Goal: Information Seeking & Learning: Get advice/opinions

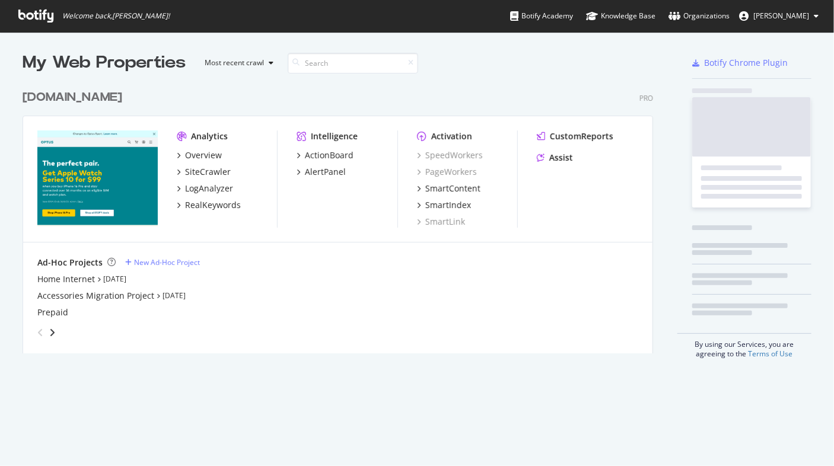
scroll to position [457, 816]
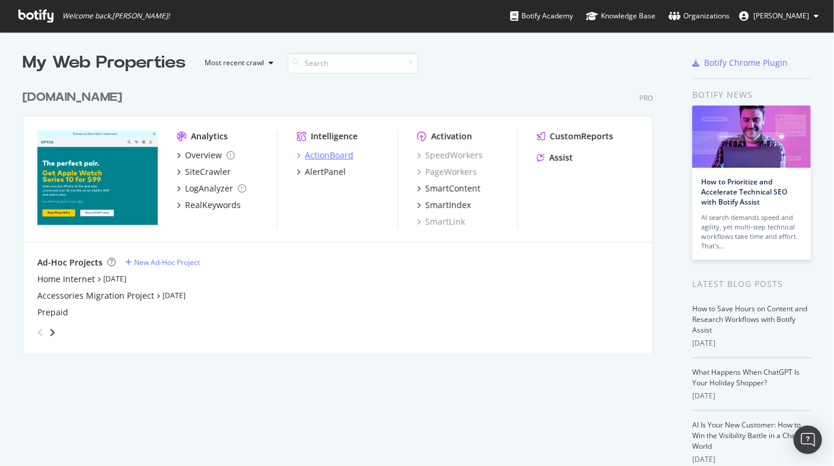
click at [325, 154] on div "ActionBoard" at bounding box center [329, 155] width 49 height 12
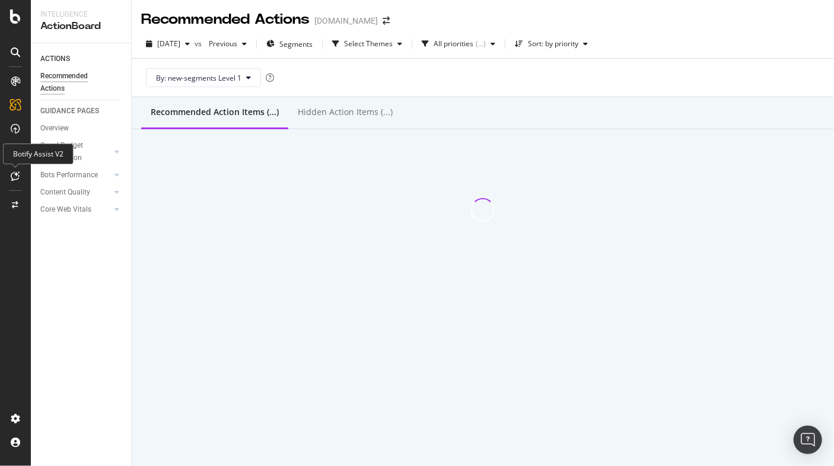
click at [11, 175] on icon at bounding box center [15, 175] width 9 height 9
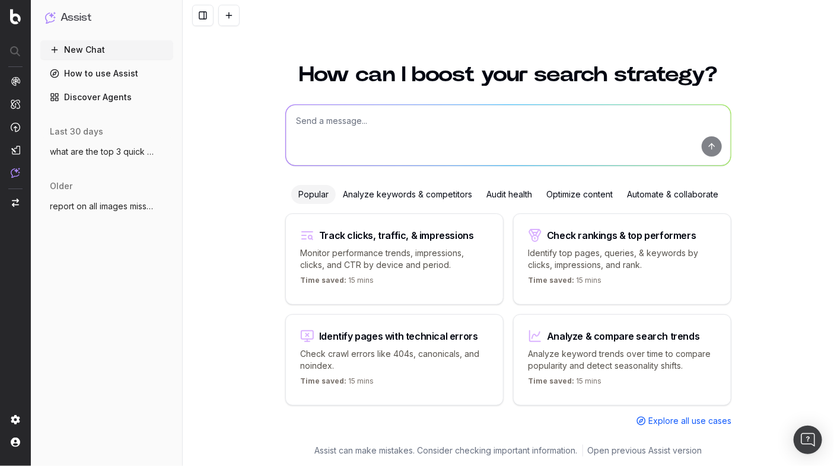
click at [413, 115] on textarea at bounding box center [508, 135] width 445 height 60
type textarea "which redirects should I fix first?"
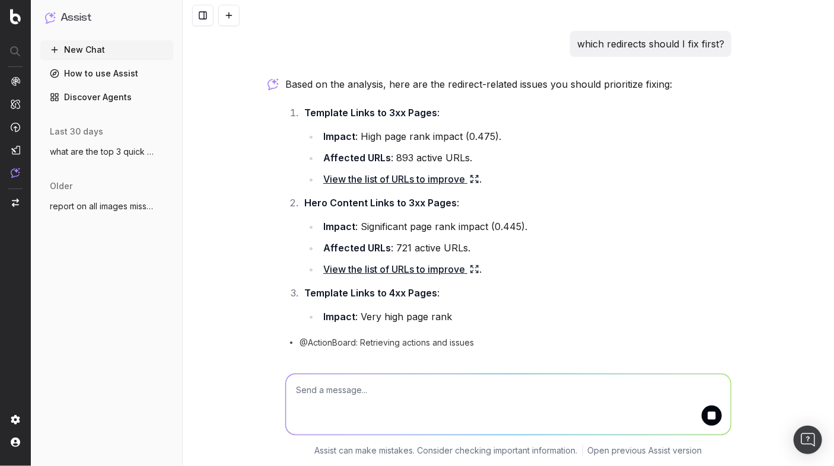
scroll to position [20, 0]
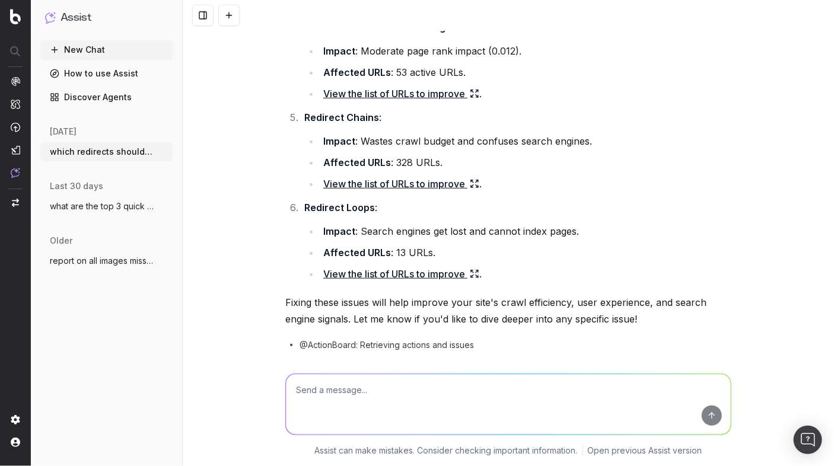
scroll to position [337, 0]
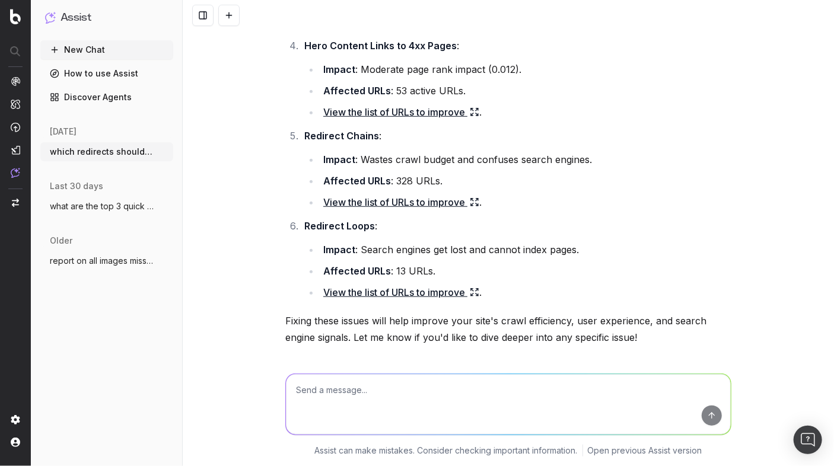
drag, startPoint x: 472, startPoint y: 201, endPoint x: 408, endPoint y: 203, distance: 64.1
click at [408, 203] on link "View the list of URLs to improve" at bounding box center [401, 202] width 156 height 17
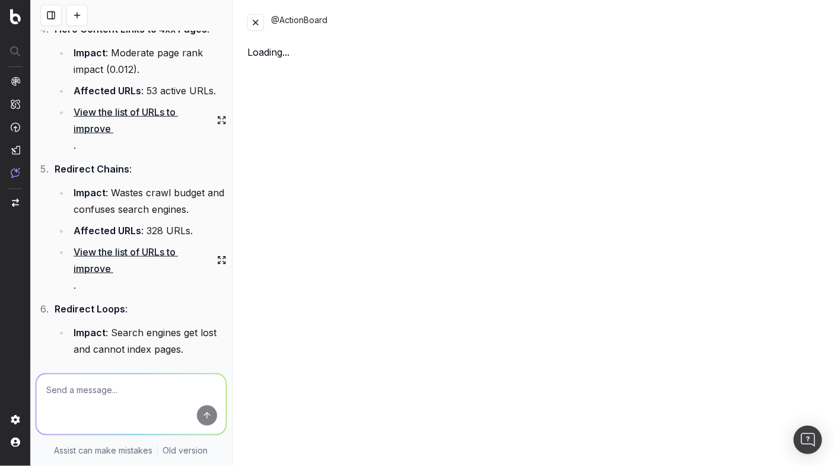
scroll to position [520, 0]
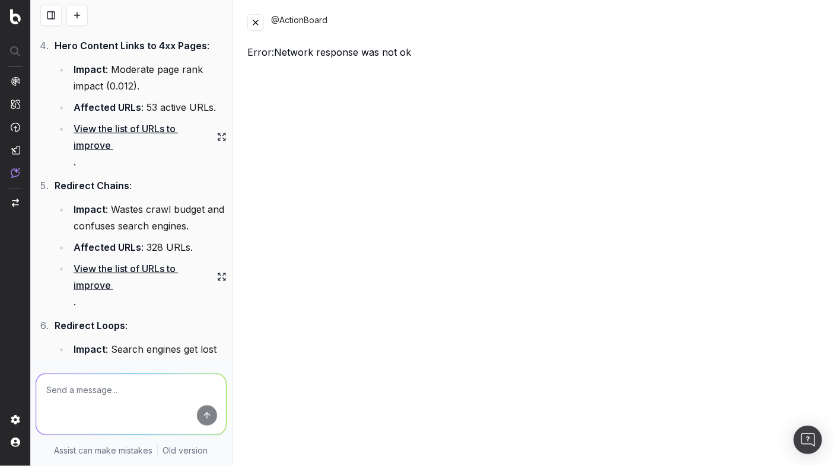
click at [256, 23] on button at bounding box center [255, 22] width 17 height 17
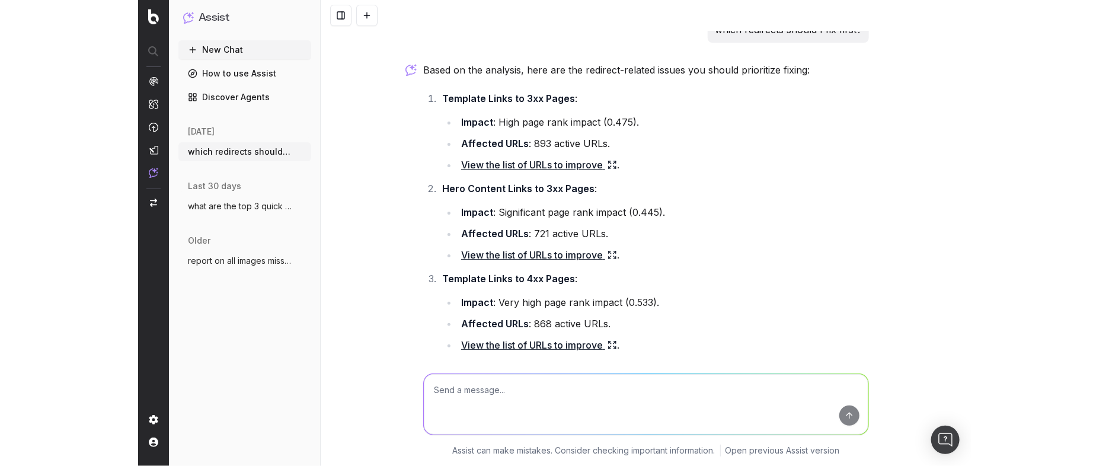
scroll to position [0, 0]
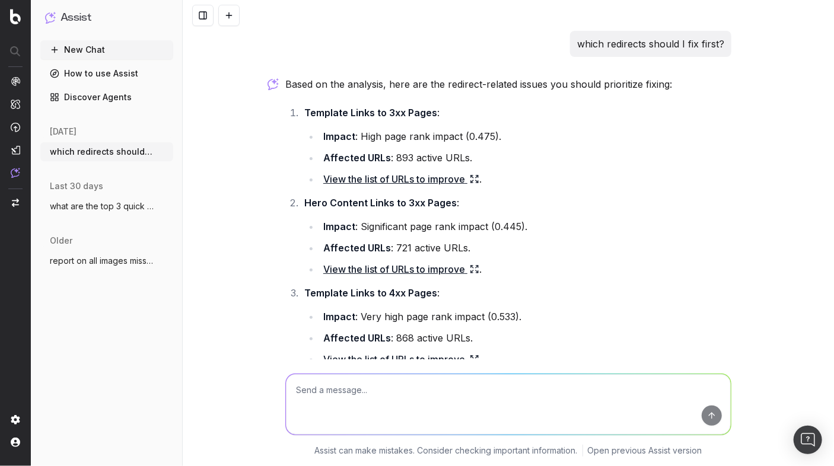
click at [445, 178] on link "View the list of URLs to improve" at bounding box center [401, 179] width 156 height 17
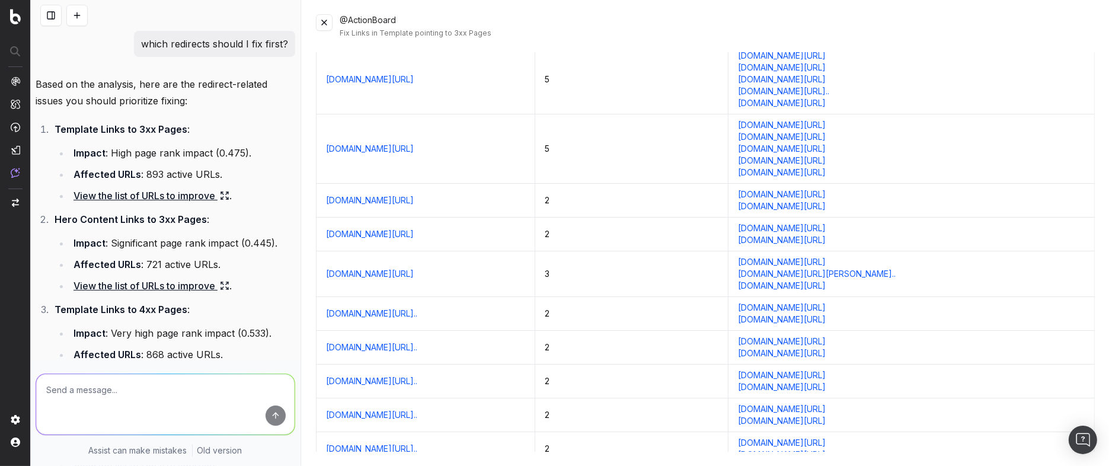
scroll to position [59, 0]
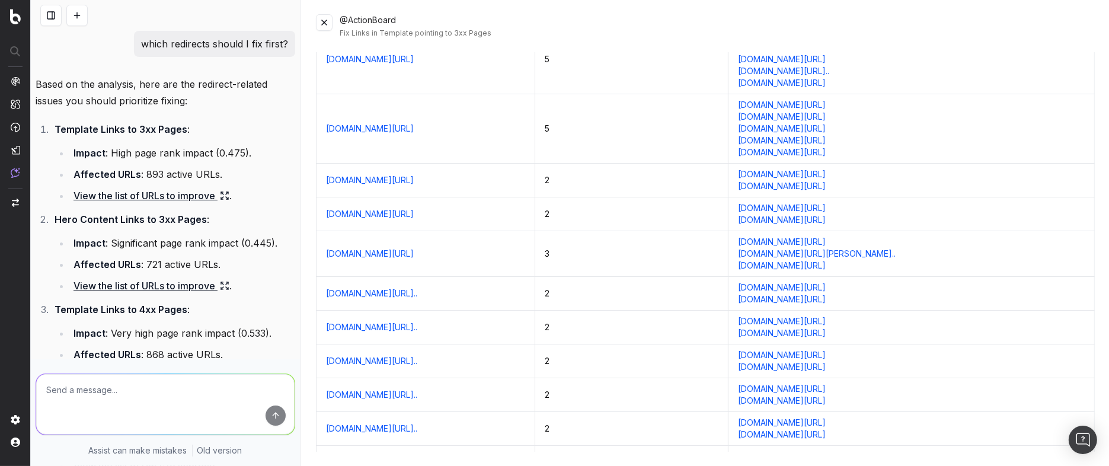
click at [826, 187] on link "www.optus.com.au/about/legal/standard-forms-agreement" at bounding box center [782, 186] width 88 height 12
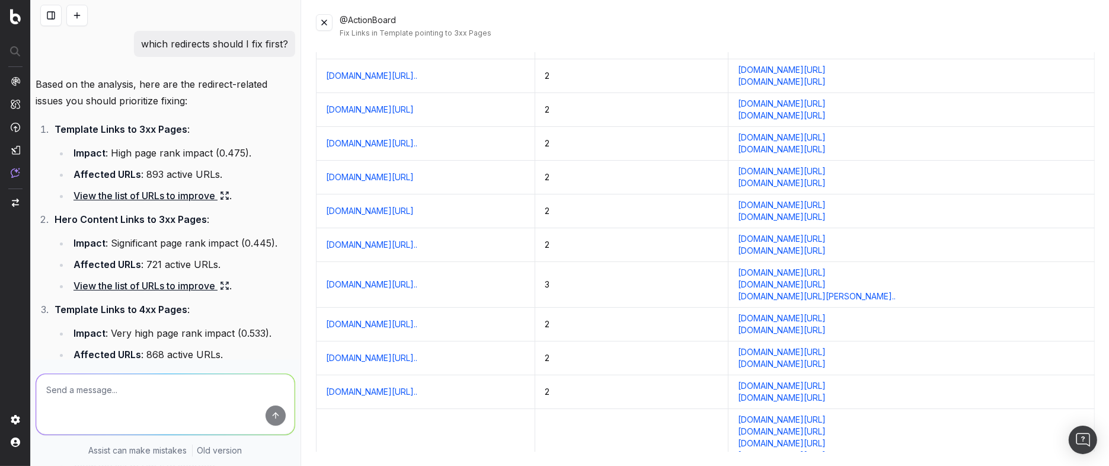
scroll to position [1779, 0]
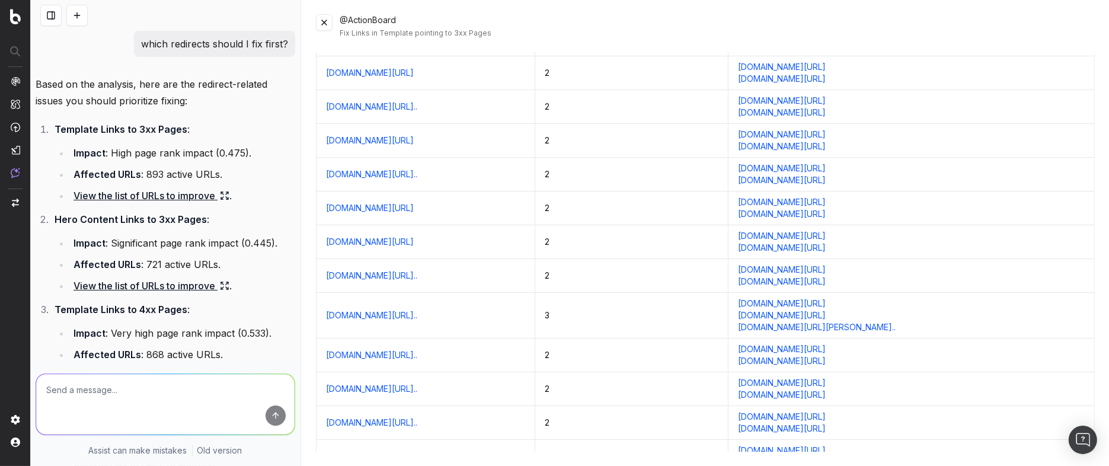
drag, startPoint x: 943, startPoint y: 273, endPoint x: 781, endPoint y: 264, distance: 162.1
click at [781, 264] on td "www.optus.com.au/about/legal/standard-forms-agreement www.optus.com.au/about/ne…" at bounding box center [912, 276] width 366 height 34
copy td "www.optus.com.au/about/legal/standard-forms-agreement www.optus.com.au/about/ne…"
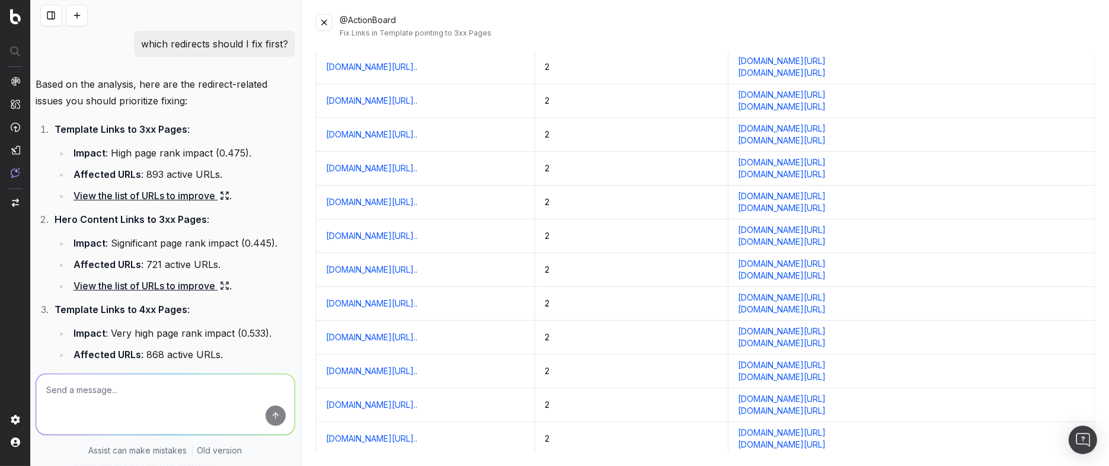
scroll to position [2312, 0]
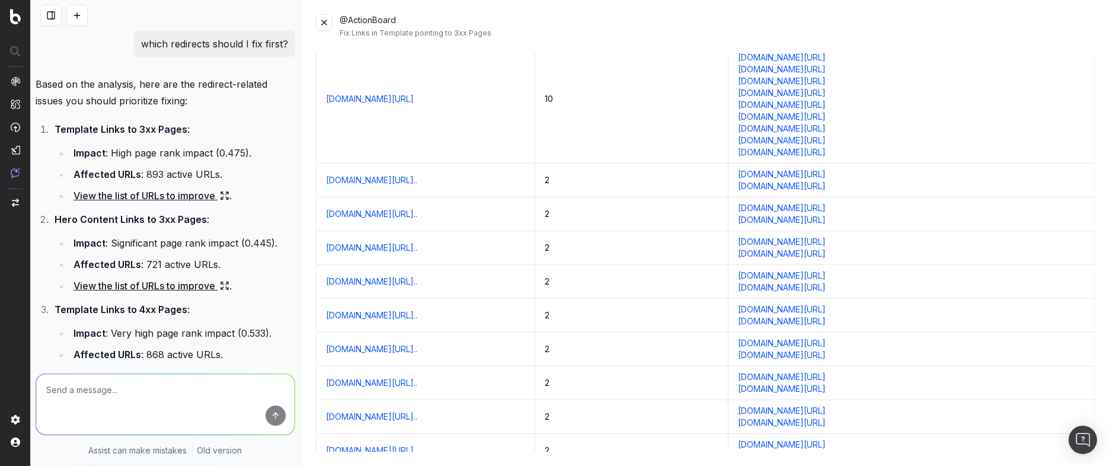
click at [119, 286] on link "View the list of URLs to improve" at bounding box center [152, 285] width 156 height 17
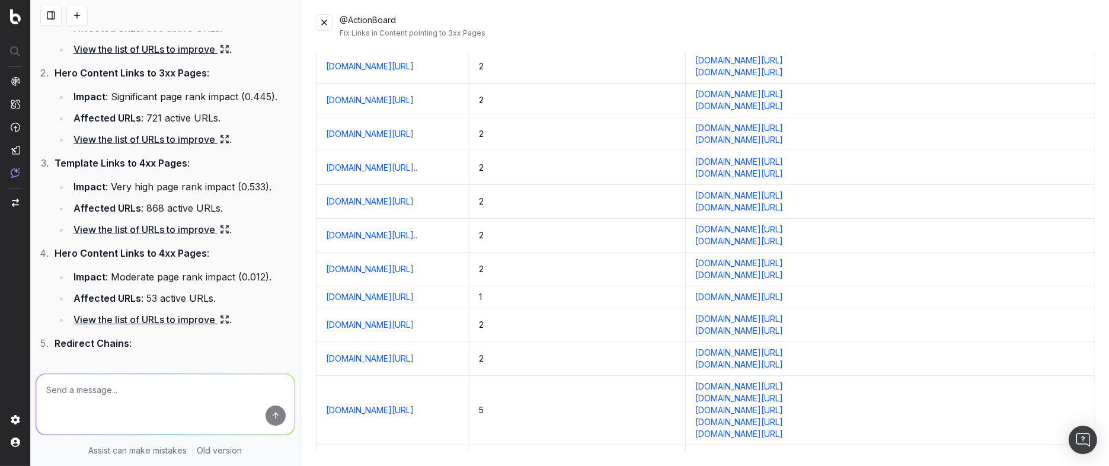
scroll to position [158, 0]
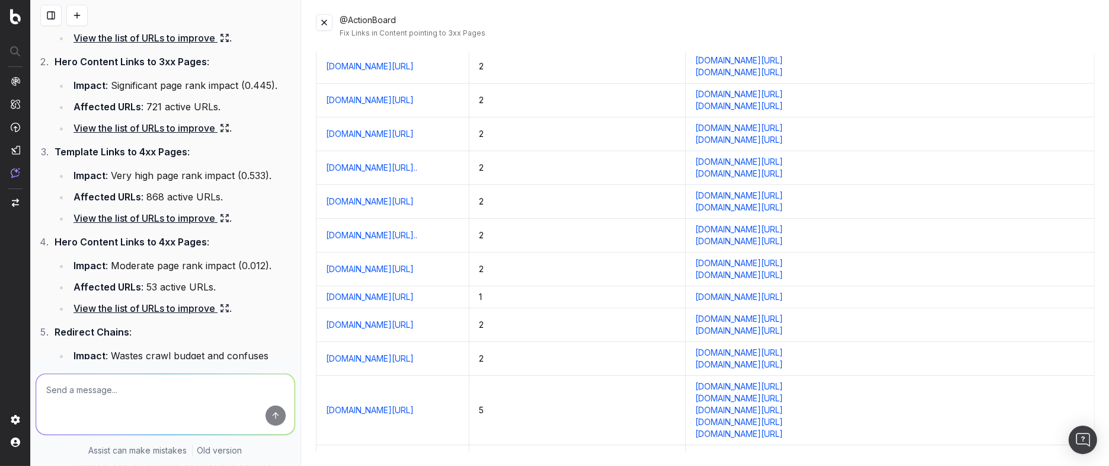
click at [134, 218] on link "View the list of URLs to improve" at bounding box center [152, 218] width 156 height 17
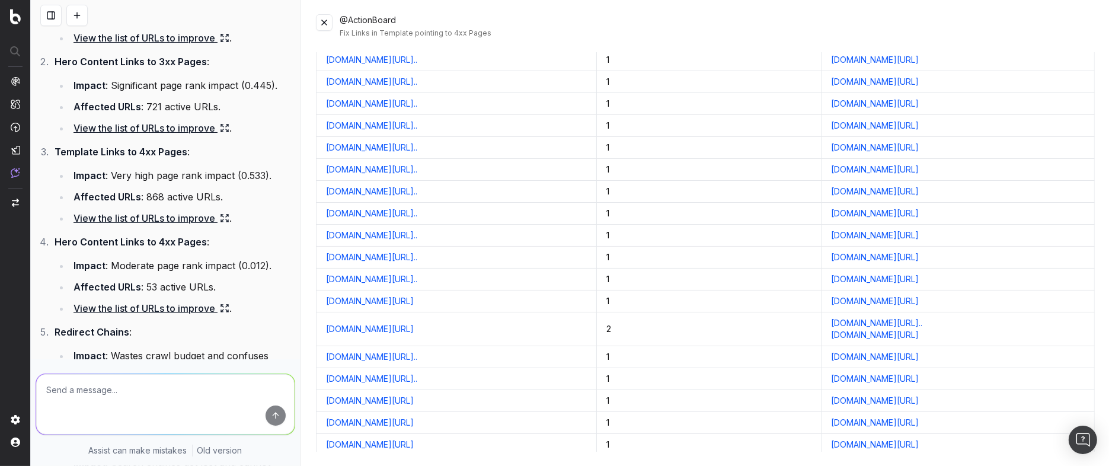
scroll to position [296, 0]
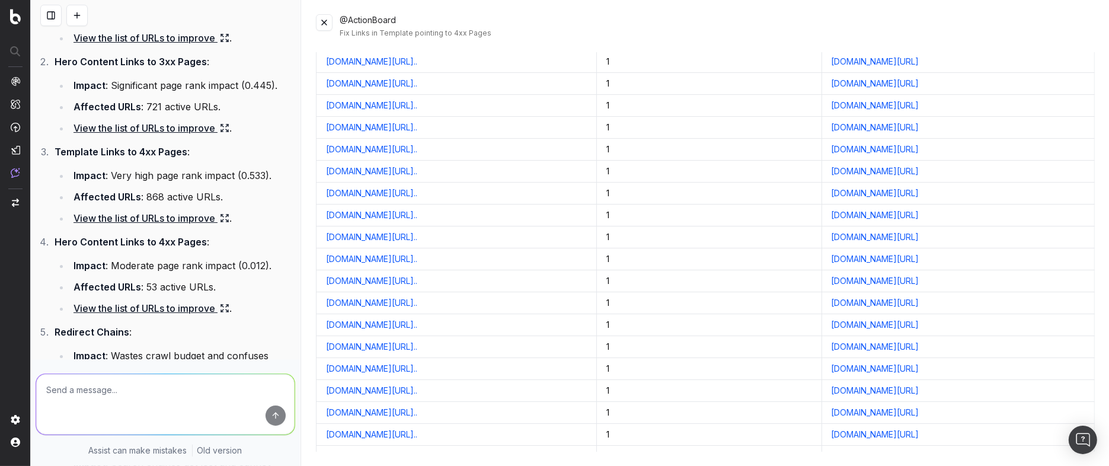
click at [120, 308] on link "View the list of URLs to improve" at bounding box center [152, 308] width 156 height 17
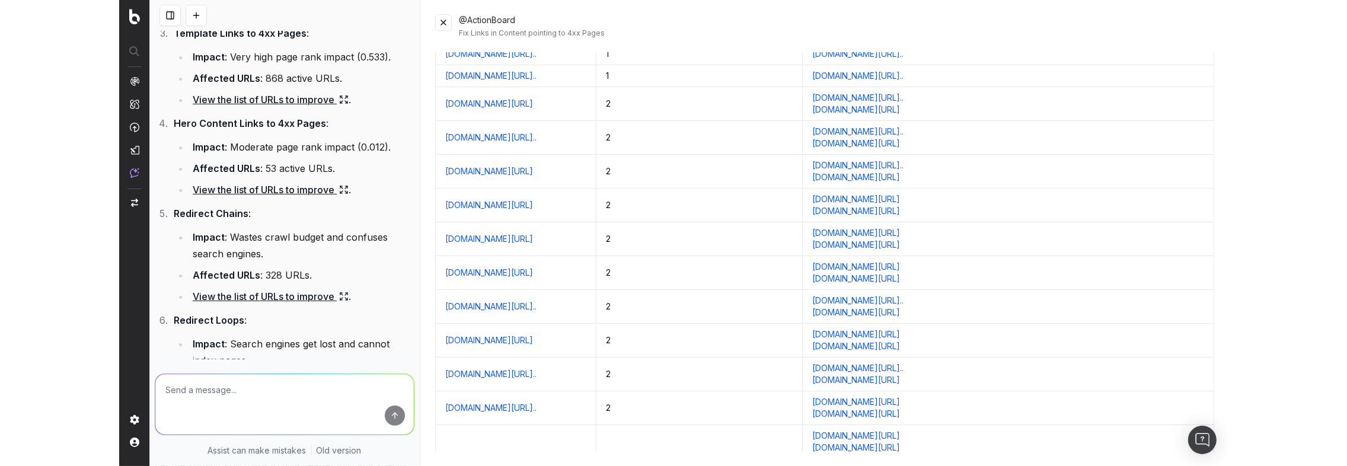
scroll to position [336, 0]
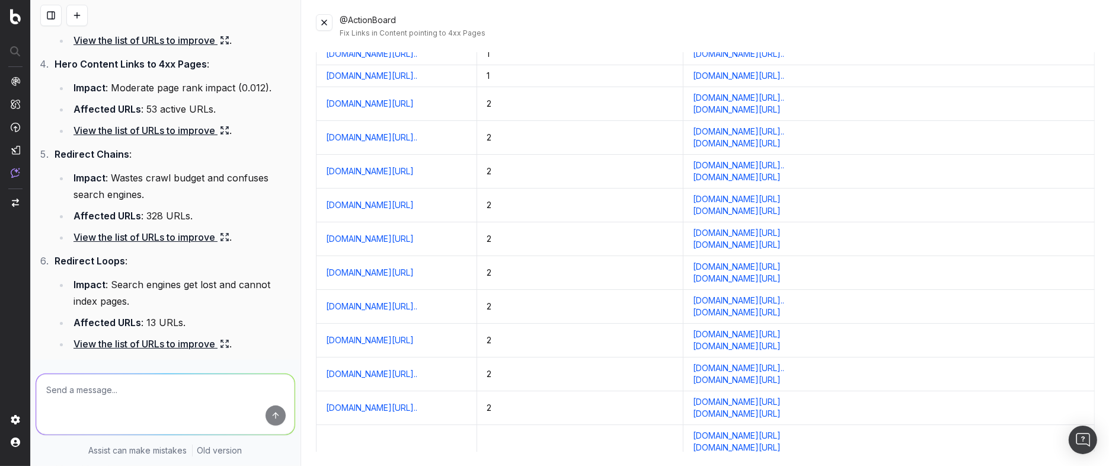
click at [127, 237] on link "View the list of URLs to improve" at bounding box center [152, 237] width 156 height 17
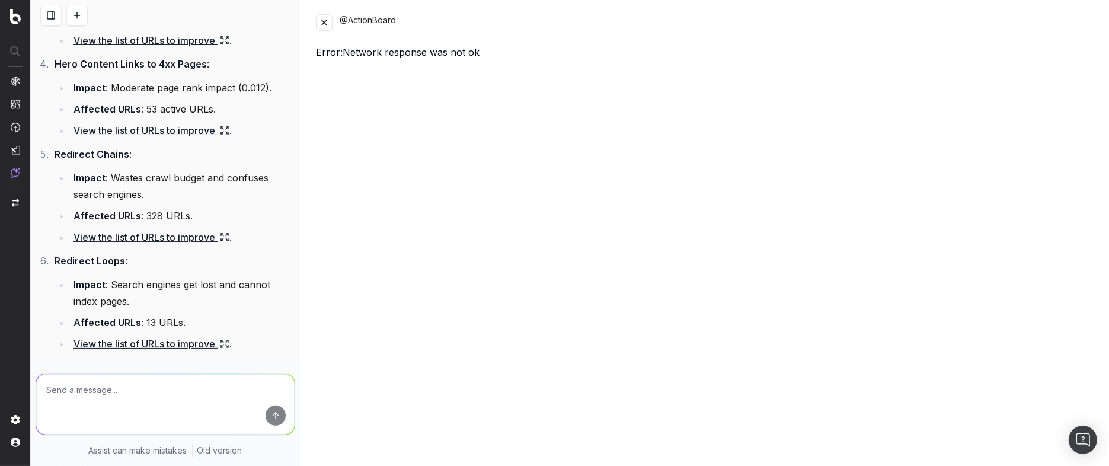
click at [102, 344] on link "View the list of URLs to improve" at bounding box center [152, 344] width 156 height 17
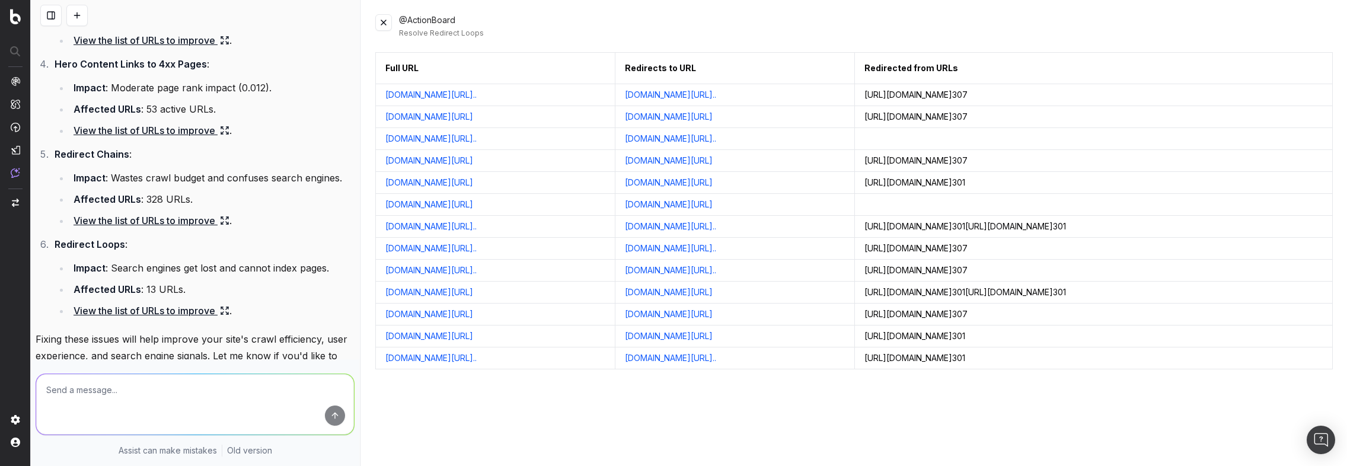
click at [52, 302] on li "Redirect Loops : Impact : Search engines get lost and cannot index pages. Affec…" at bounding box center [203, 277] width 304 height 83
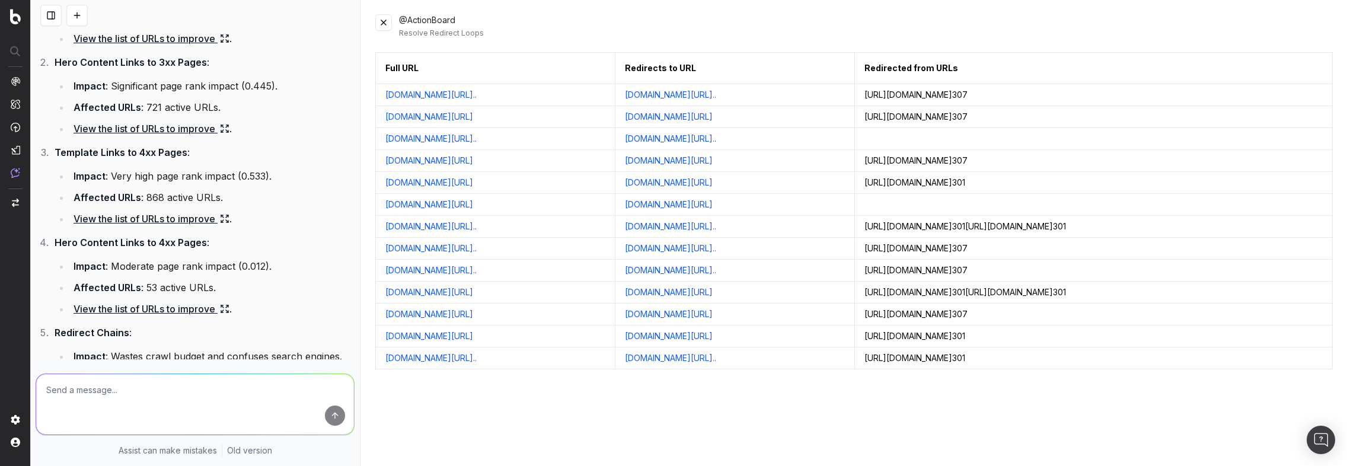
scroll to position [178, 0]
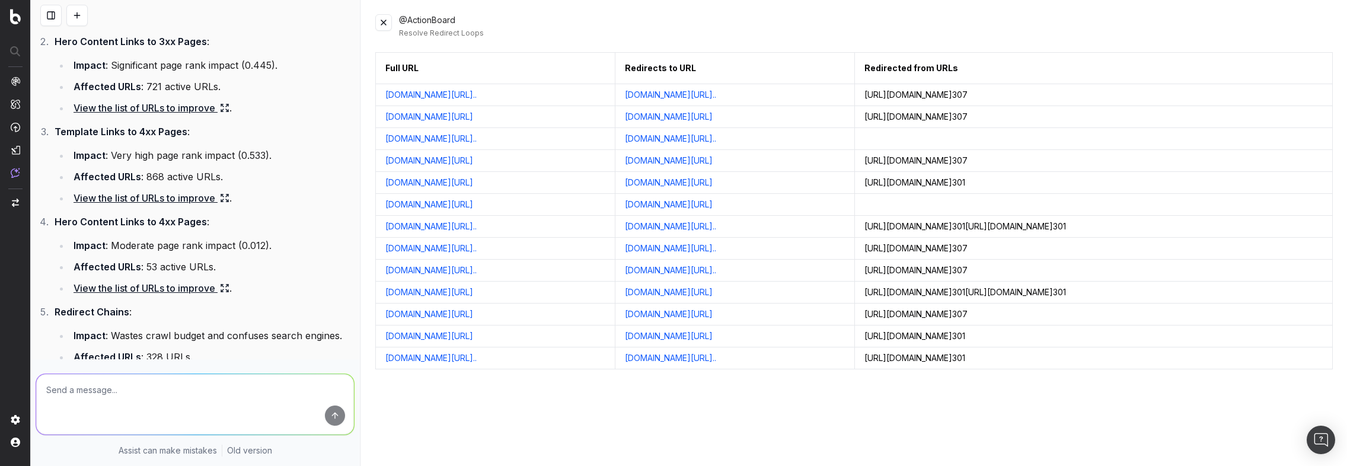
click at [123, 200] on link "View the list of URLs to improve" at bounding box center [152, 198] width 156 height 17
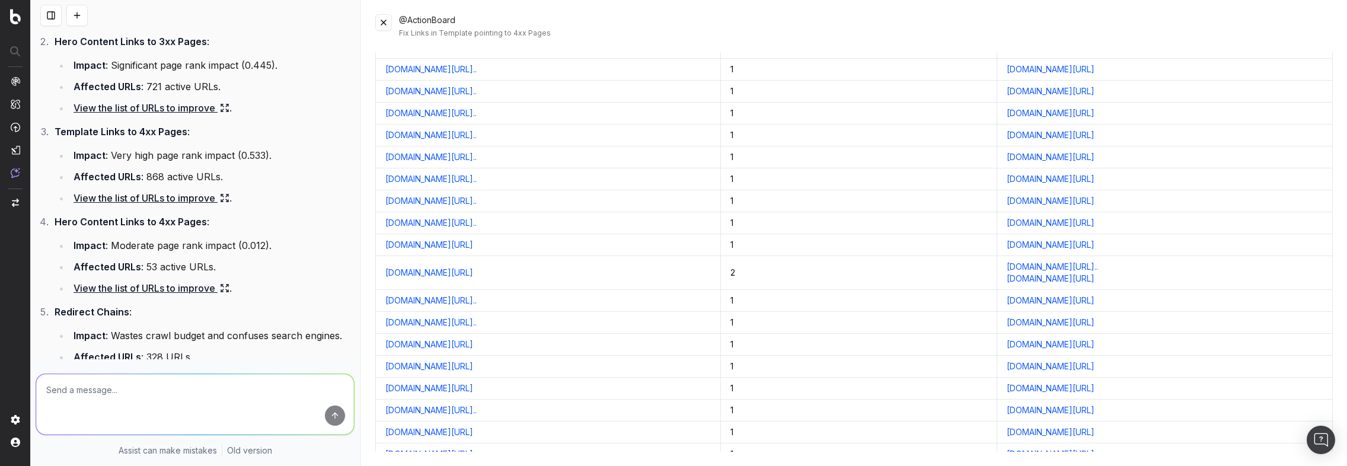
scroll to position [0, 0]
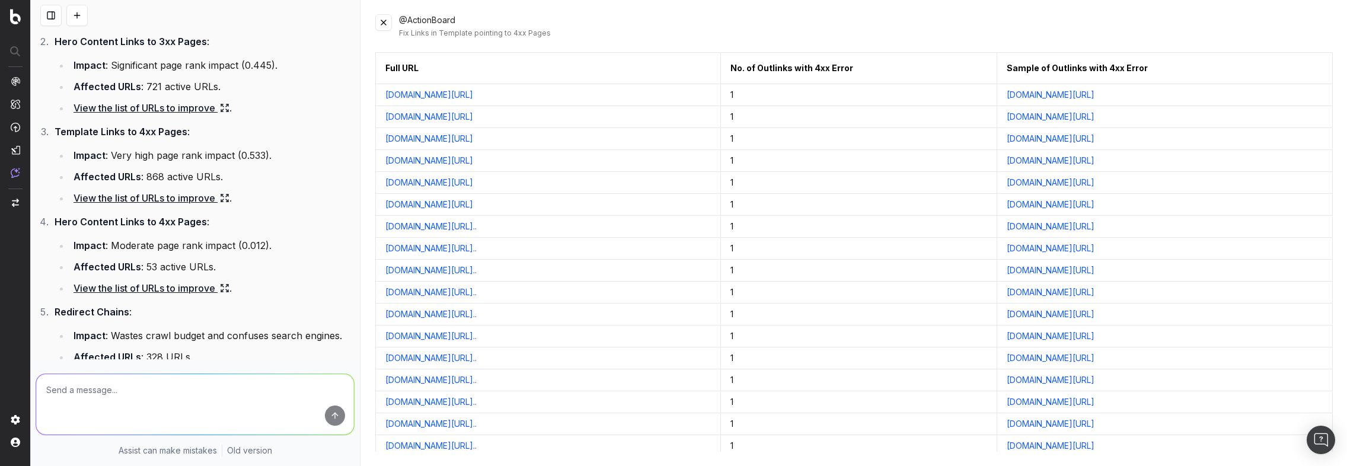
drag, startPoint x: 1048, startPoint y: 222, endPoint x: 937, endPoint y: 222, distance: 111.5
click at [833, 222] on td "subhub.optus.com.au/" at bounding box center [1165, 227] width 336 height 22
copy link "subhub.optus.com.au/"
drag, startPoint x: 221, startPoint y: 388, endPoint x: 223, endPoint y: 371, distance: 17.4
click at [221, 385] on textarea at bounding box center [195, 404] width 318 height 60
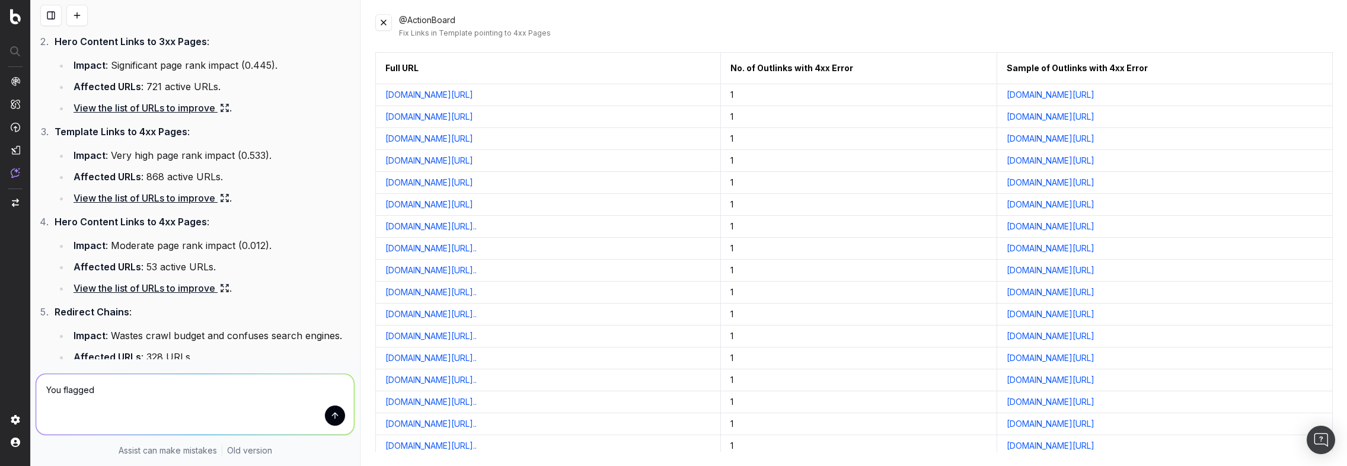
paste textarea "subhub.optus.com.au/"
type textarea "You flagged subhub.optus.com.au/ as a 404 but it seems ok to me"
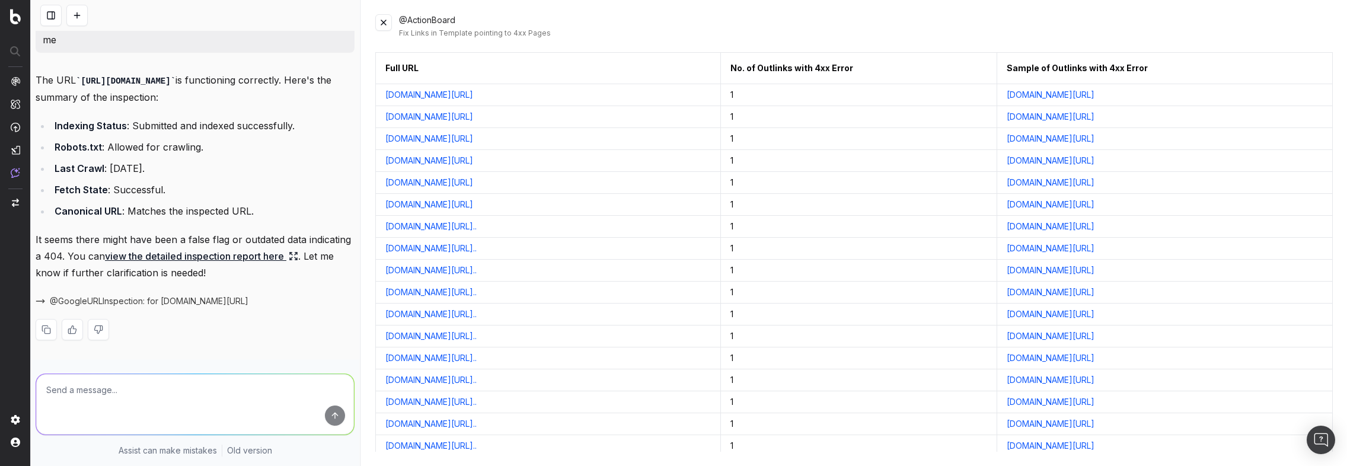
scroll to position [795, 0]
click at [187, 255] on link "view the detailed inspection report here" at bounding box center [201, 256] width 193 height 17
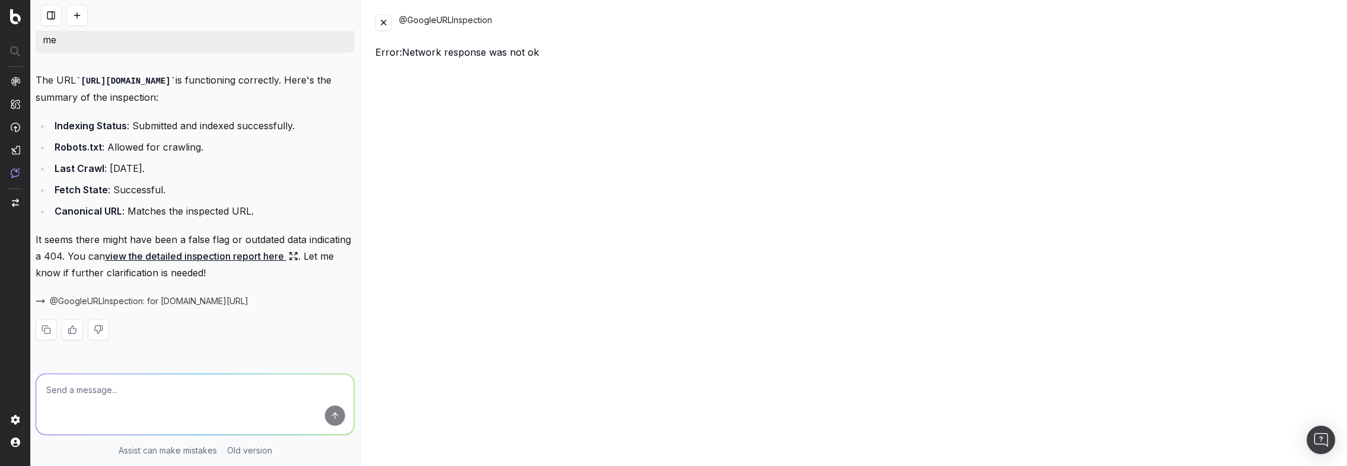
click at [186, 255] on link "view the detailed inspection report here" at bounding box center [201, 256] width 193 height 17
click at [384, 21] on button at bounding box center [383, 22] width 17 height 17
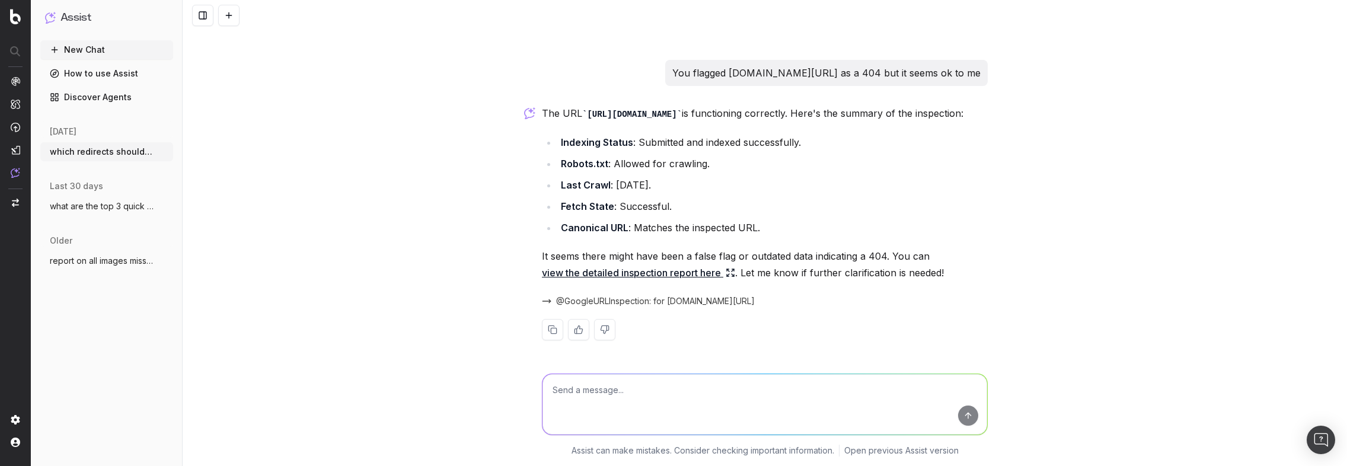
click at [624, 273] on link "view the detailed inspection report here" at bounding box center [638, 272] width 193 height 17
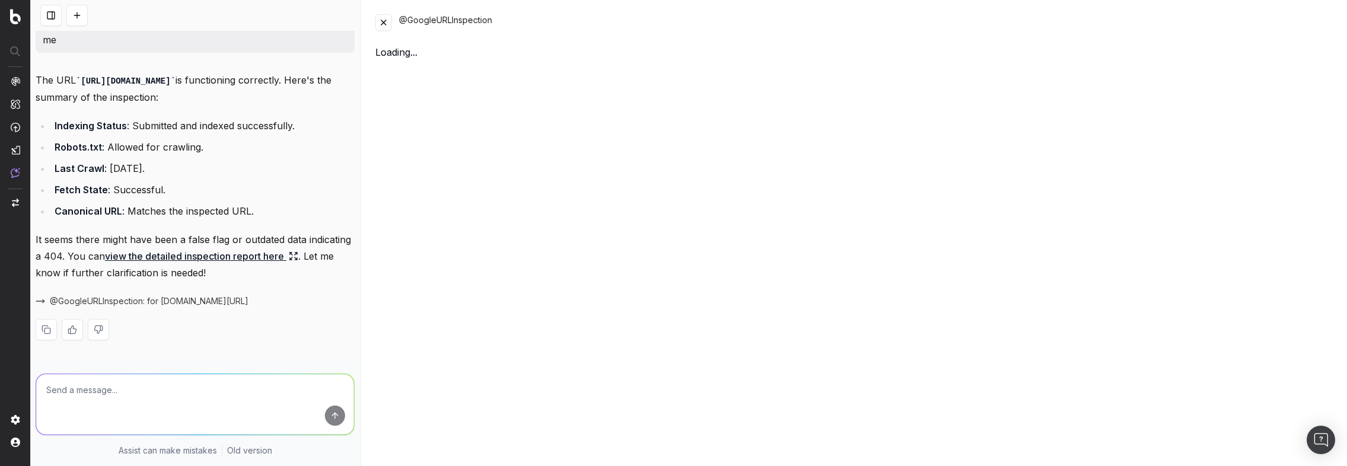
scroll to position [795, 0]
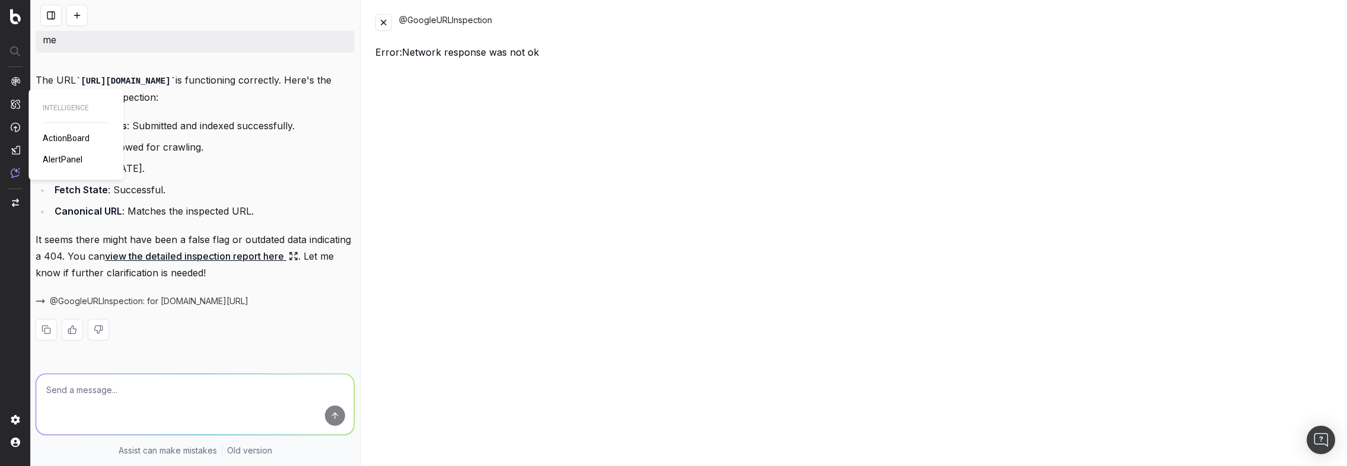
click at [71, 158] on span "AlertPanel" at bounding box center [63, 159] width 40 height 9
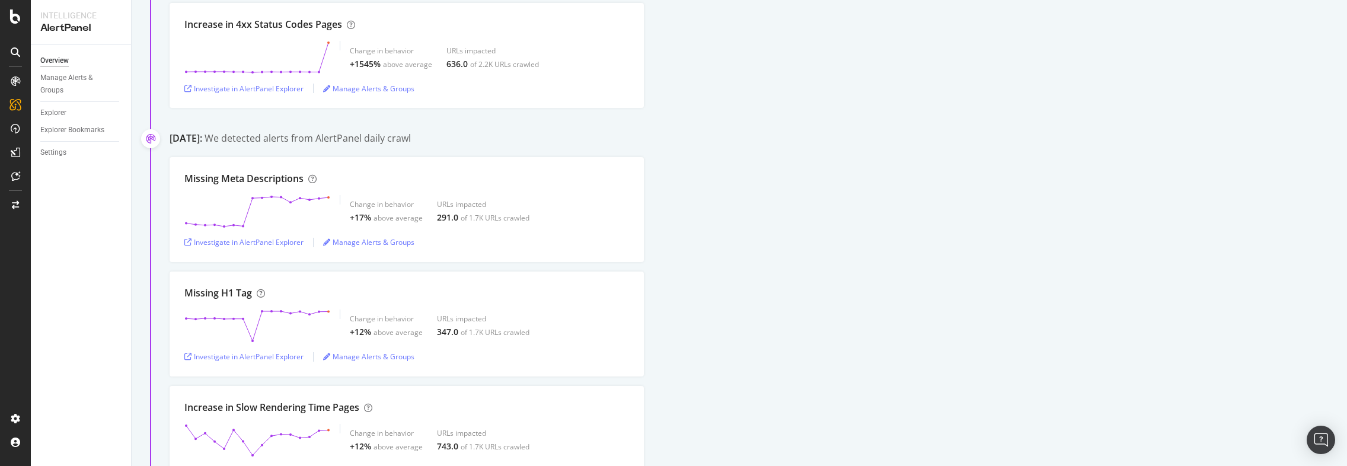
scroll to position [59, 0]
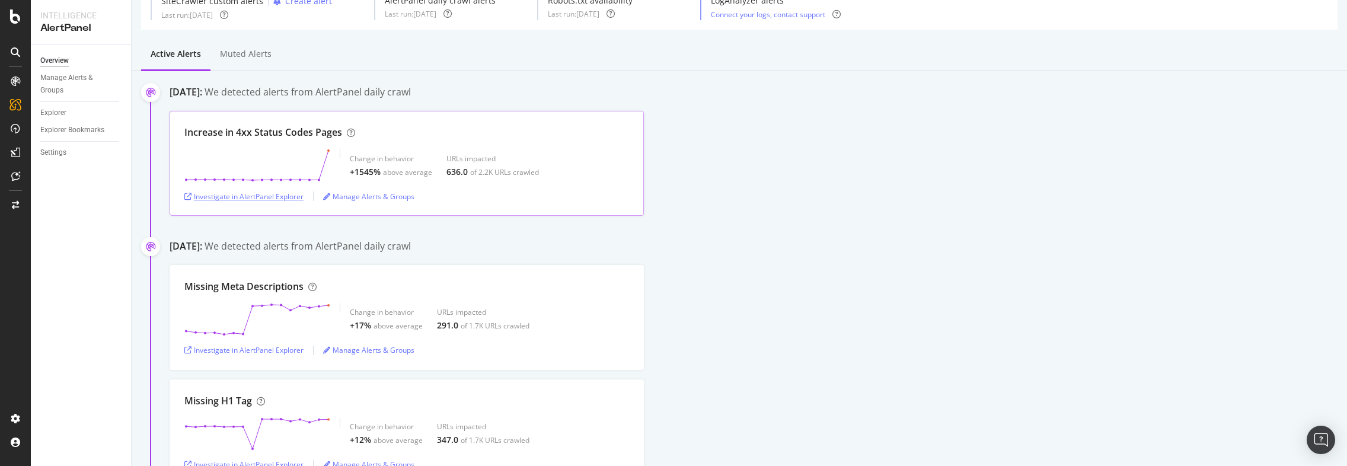
click at [258, 198] on div "Investigate in AlertPanel Explorer" at bounding box center [243, 196] width 119 height 10
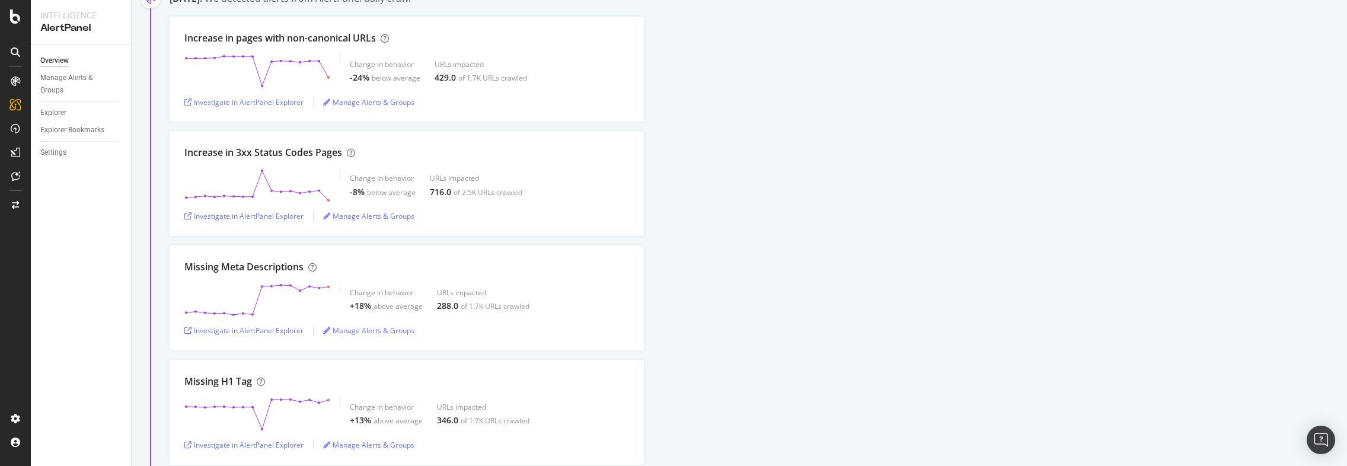
scroll to position [593, 0]
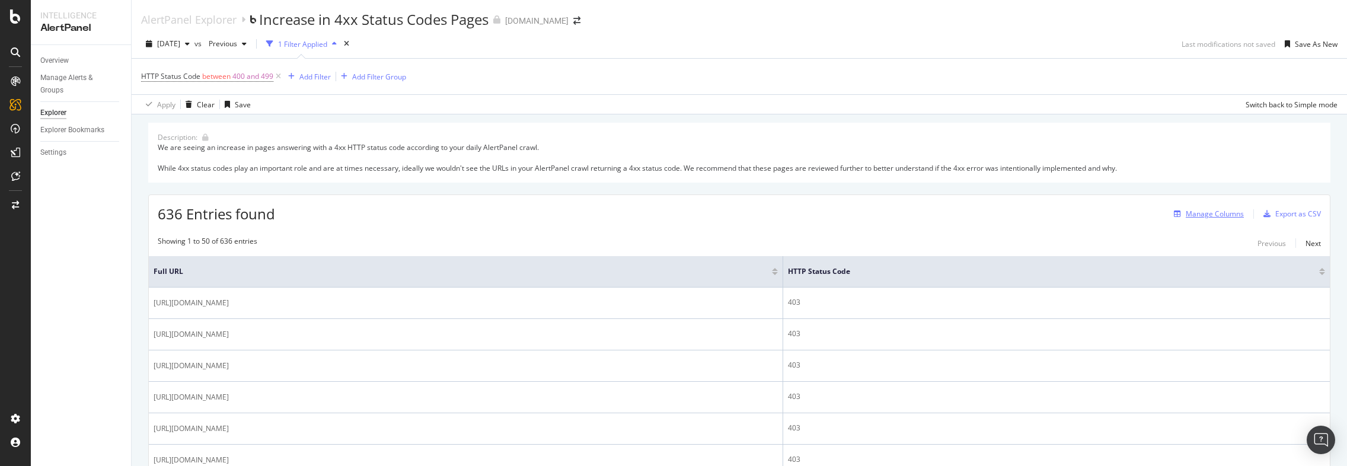
click at [1201, 211] on div "Manage Columns" at bounding box center [1215, 214] width 58 height 10
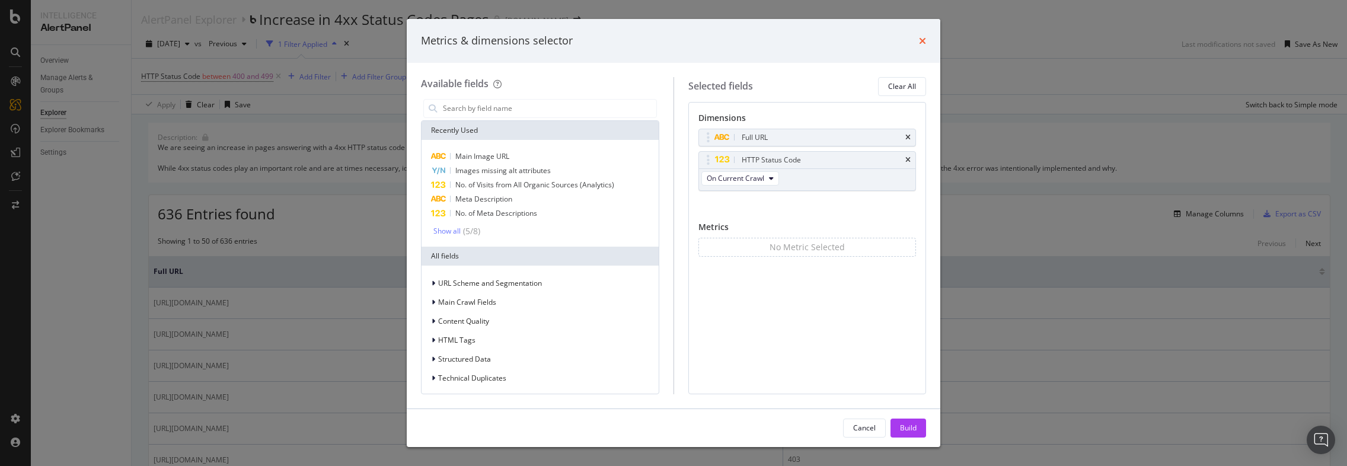
click at [922, 38] on icon "times" at bounding box center [922, 40] width 7 height 9
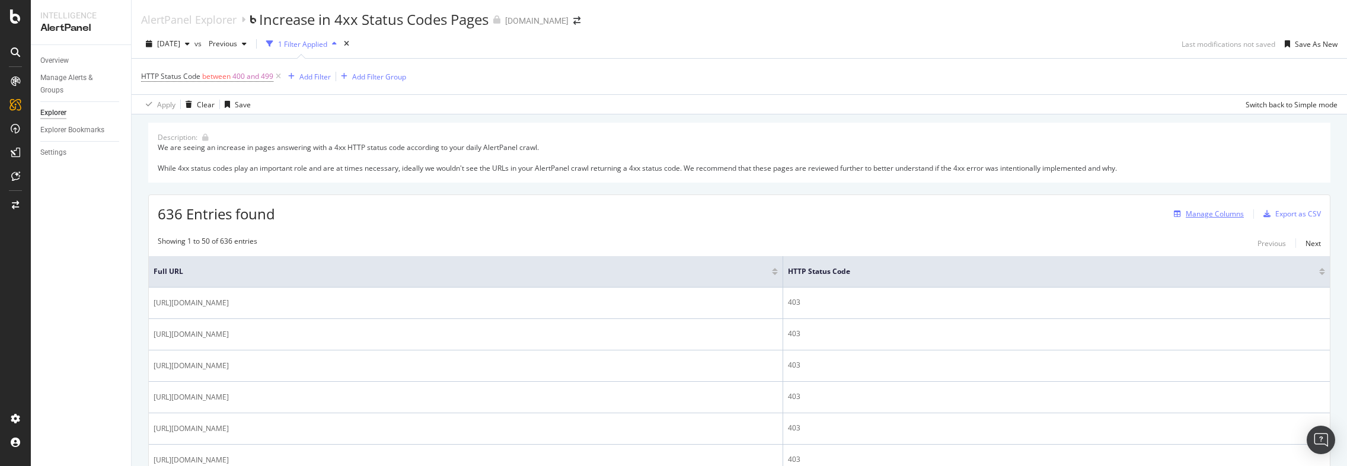
click at [1194, 215] on div "Manage Columns" at bounding box center [1215, 214] width 58 height 10
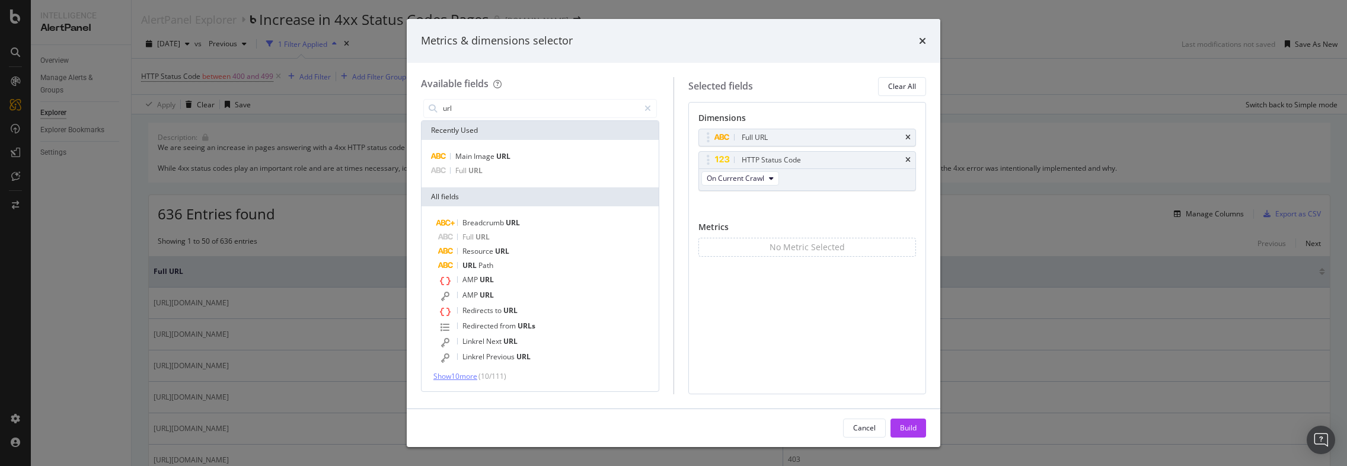
click at [446, 377] on span "Show 10 more" at bounding box center [455, 376] width 44 height 10
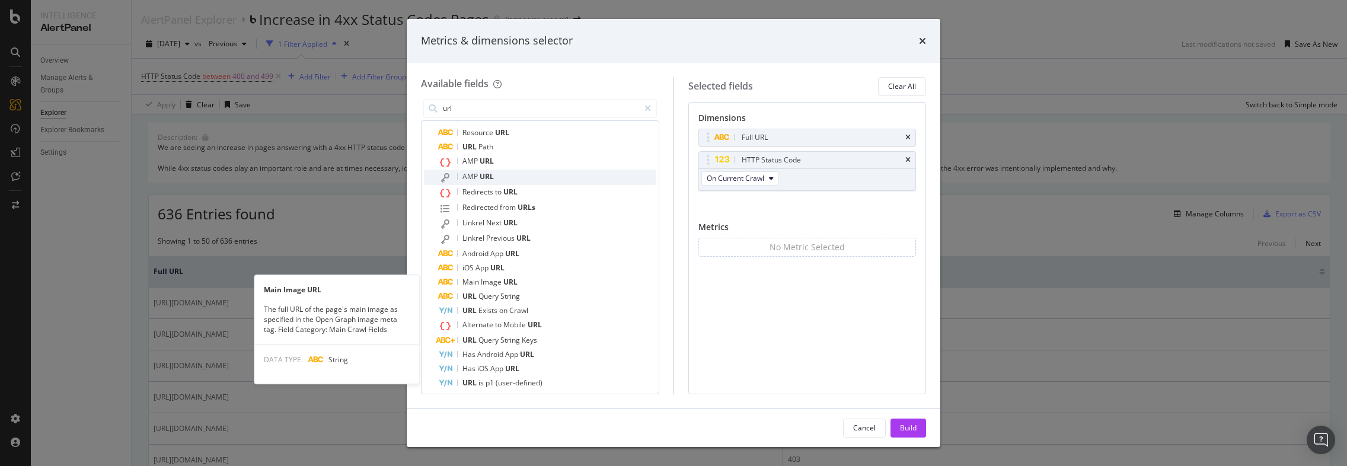
scroll to position [140, 0]
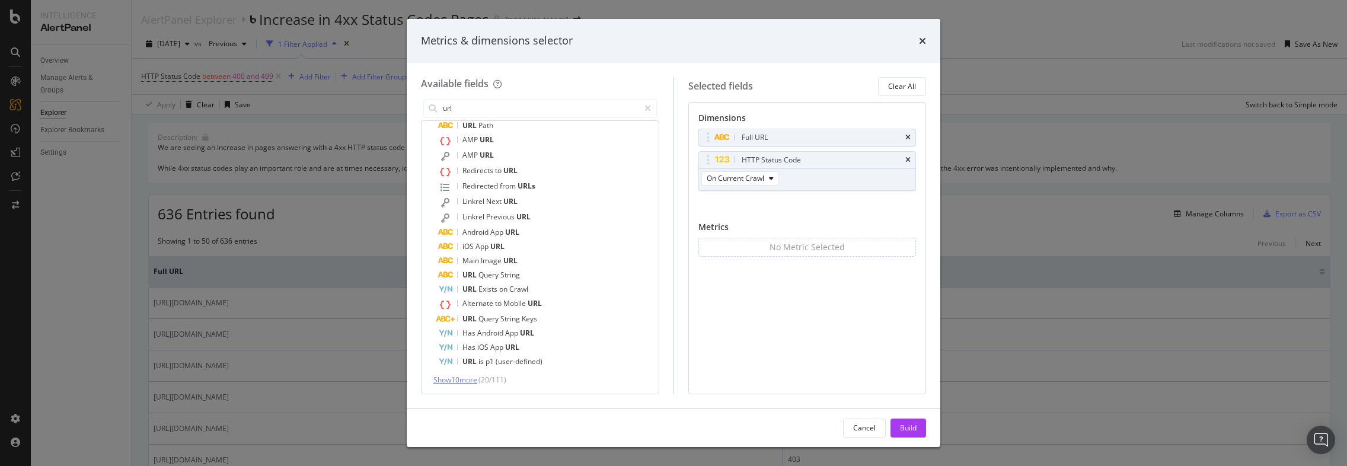
click at [462, 381] on span "Show 10 more" at bounding box center [455, 380] width 44 height 10
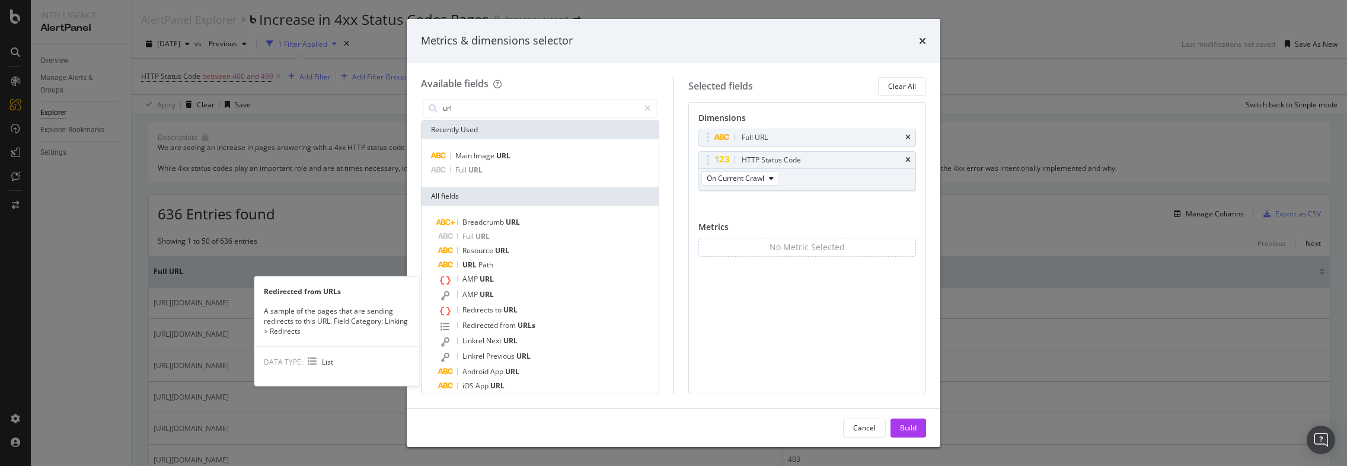
scroll to position [0, 0]
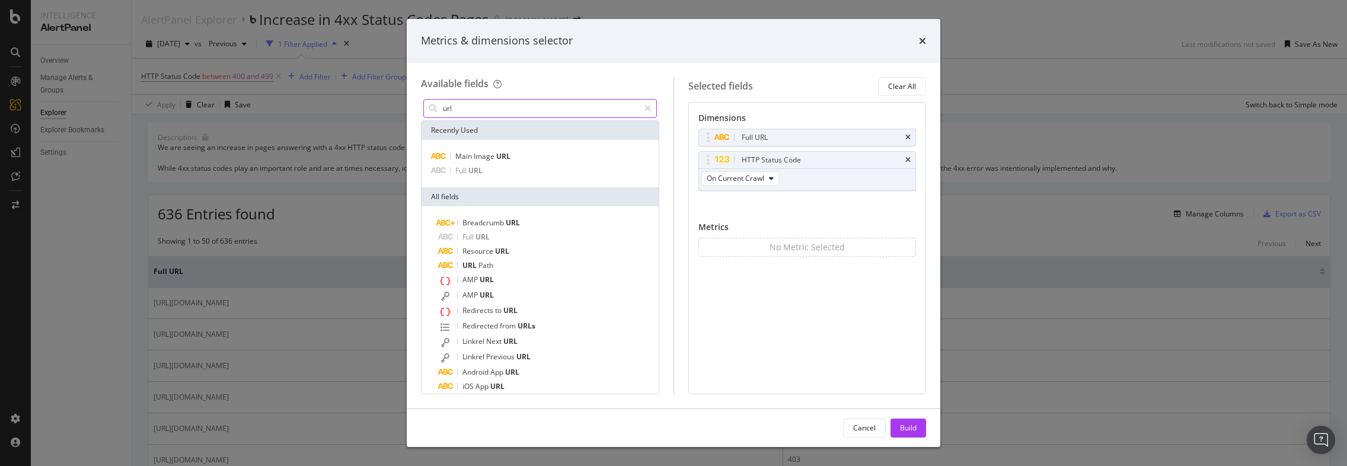
click at [442, 110] on input "url" at bounding box center [540, 109] width 197 height 18
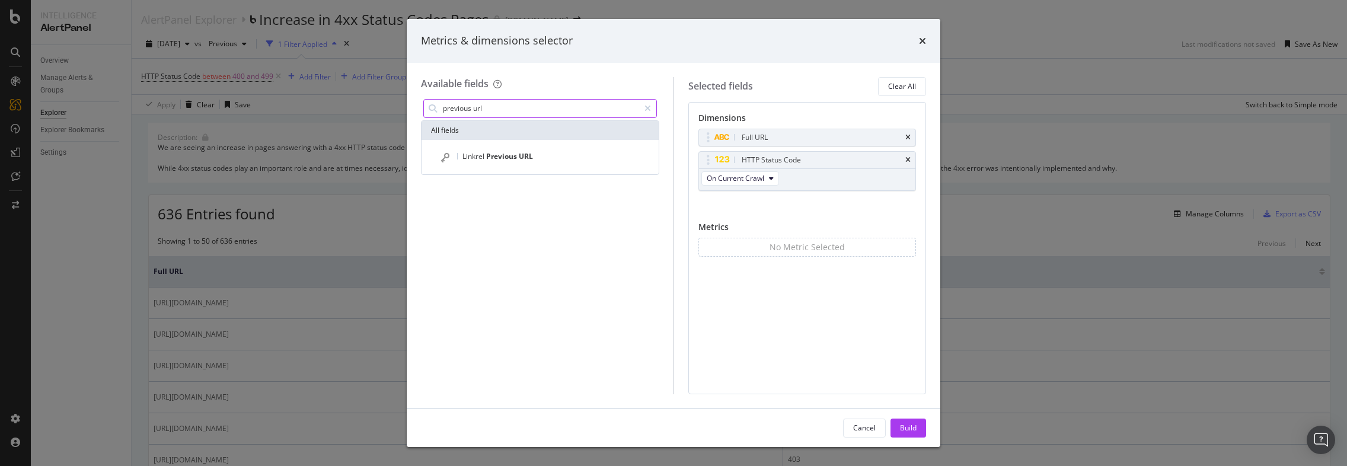
click at [462, 110] on input "previous url" at bounding box center [540, 109] width 197 height 18
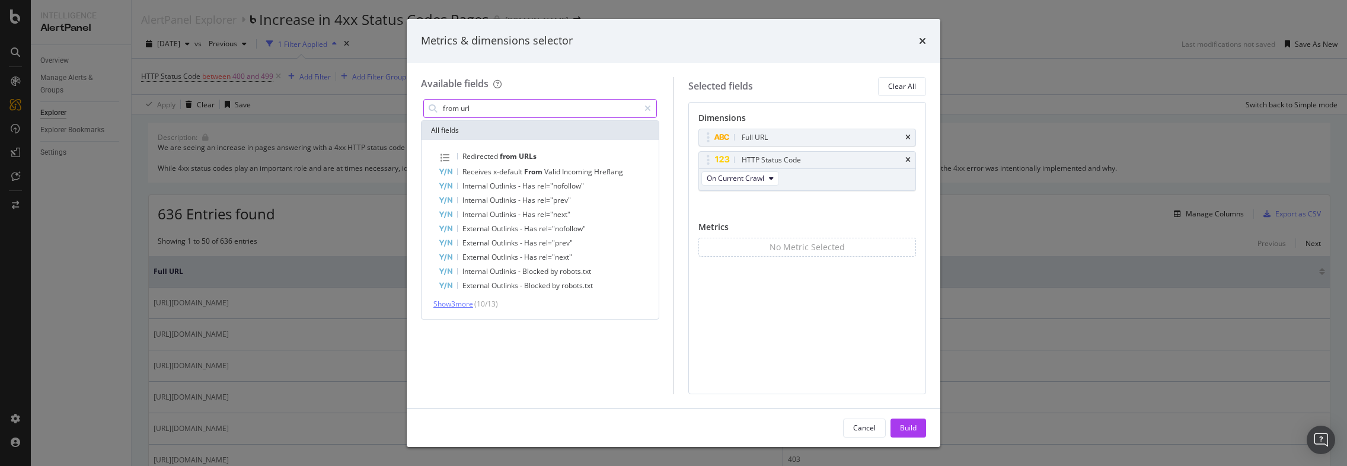
type input "from url"
click at [456, 304] on span "Show 3 more" at bounding box center [453, 304] width 40 height 10
click at [509, 155] on span "from" at bounding box center [509, 156] width 19 height 10
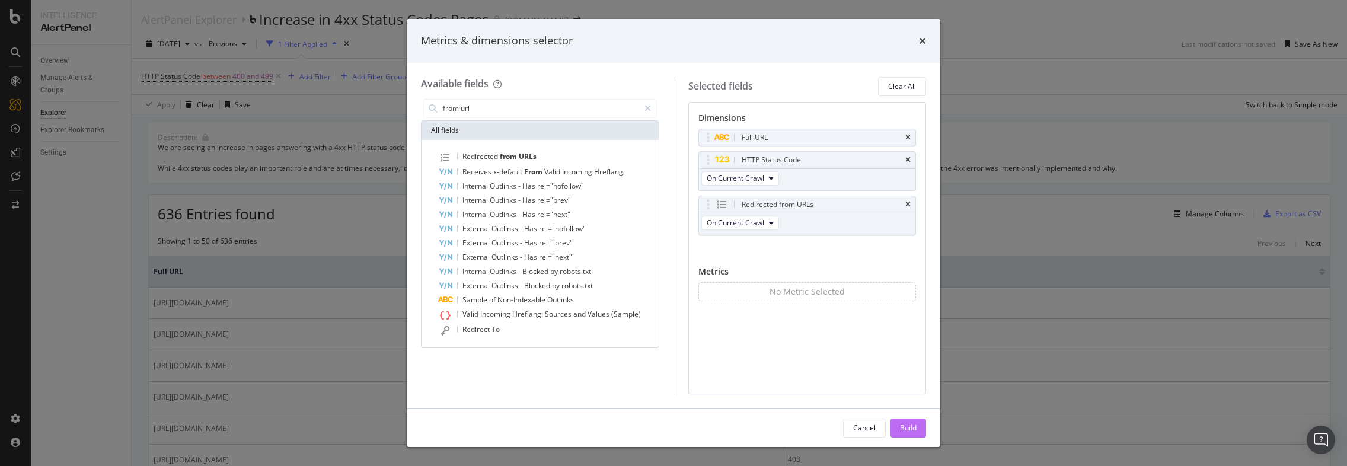
click at [907, 429] on div "Build" at bounding box center [908, 428] width 17 height 10
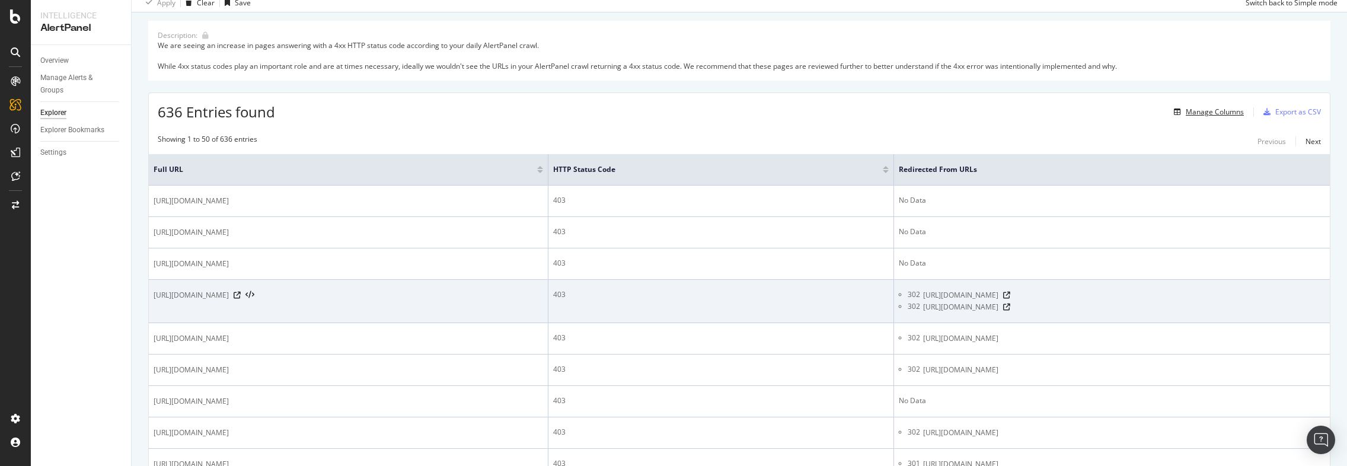
scroll to position [119, 0]
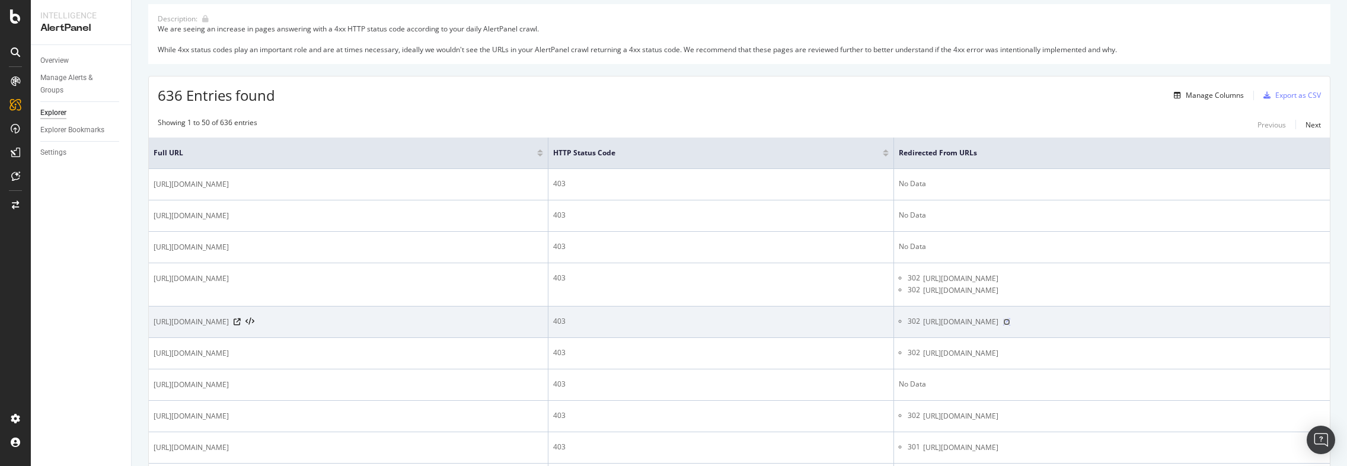
click at [1010, 319] on icon at bounding box center [1006, 321] width 7 height 7
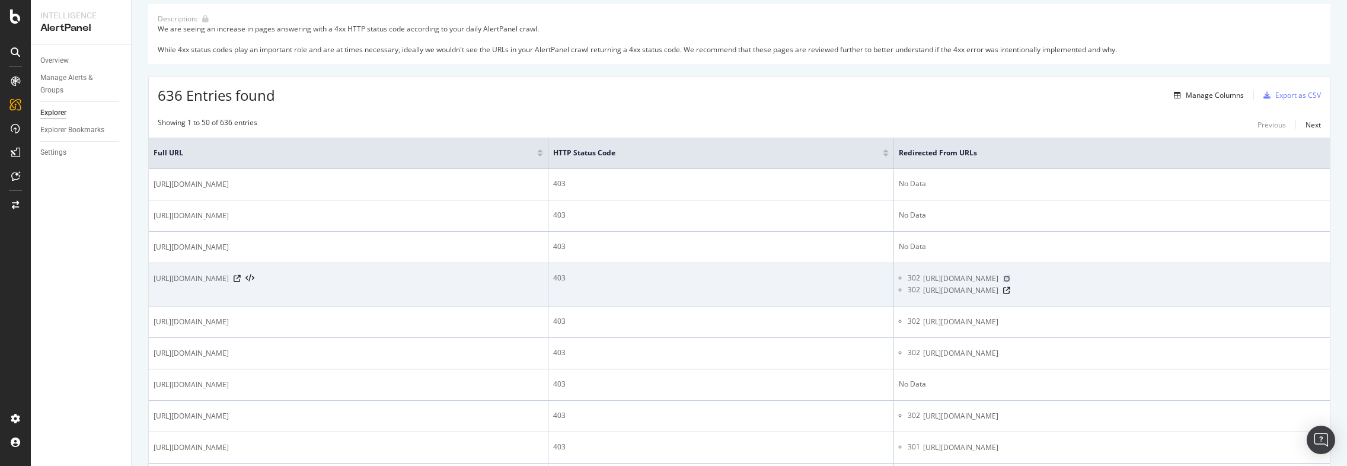
click at [1010, 277] on icon at bounding box center [1006, 278] width 7 height 7
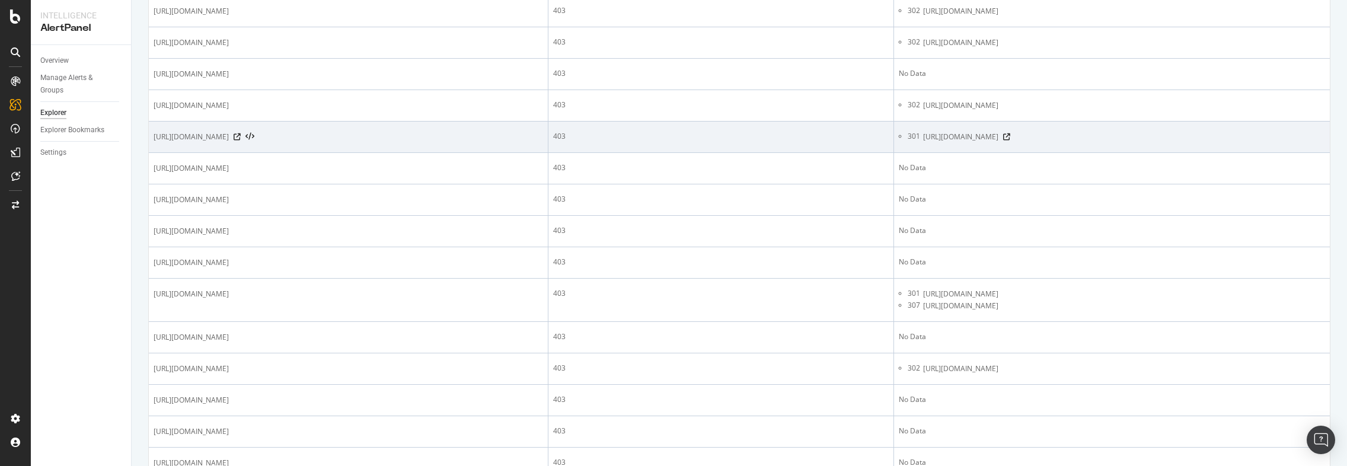
scroll to position [474, 0]
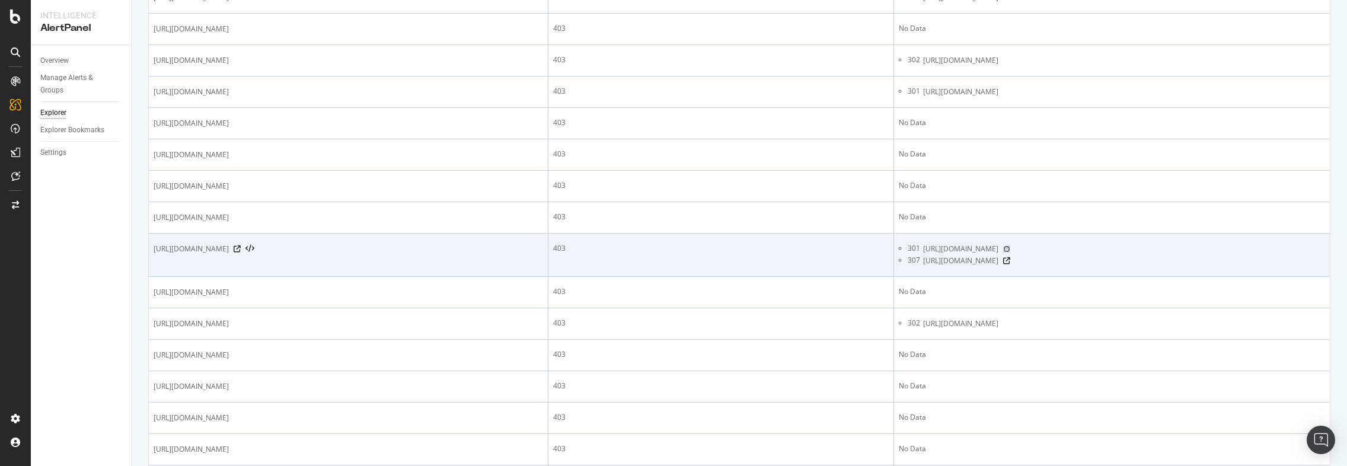
click at [1006, 253] on icon at bounding box center [1006, 248] width 7 height 7
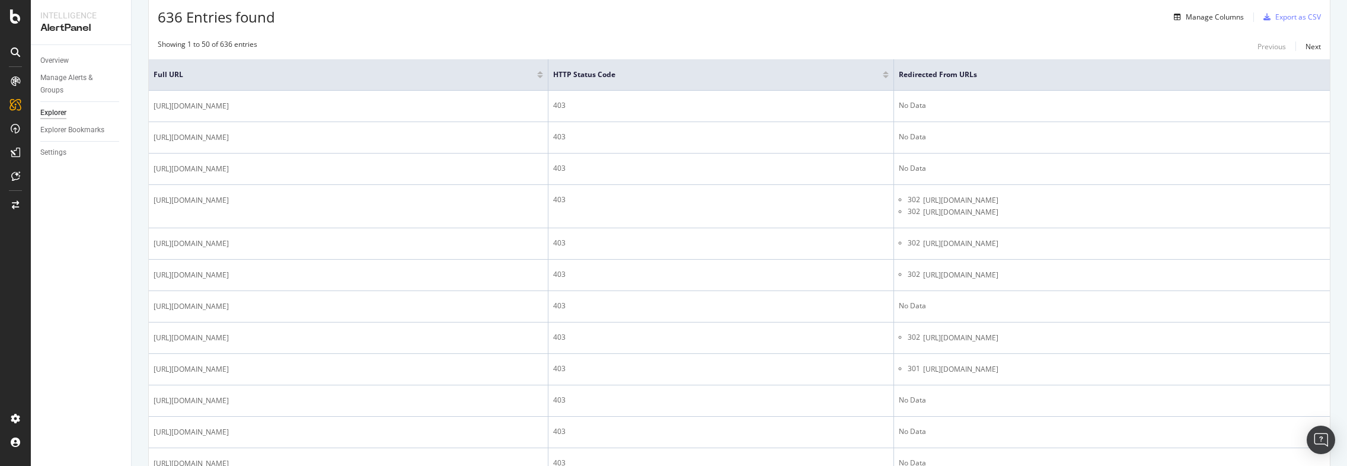
scroll to position [0, 0]
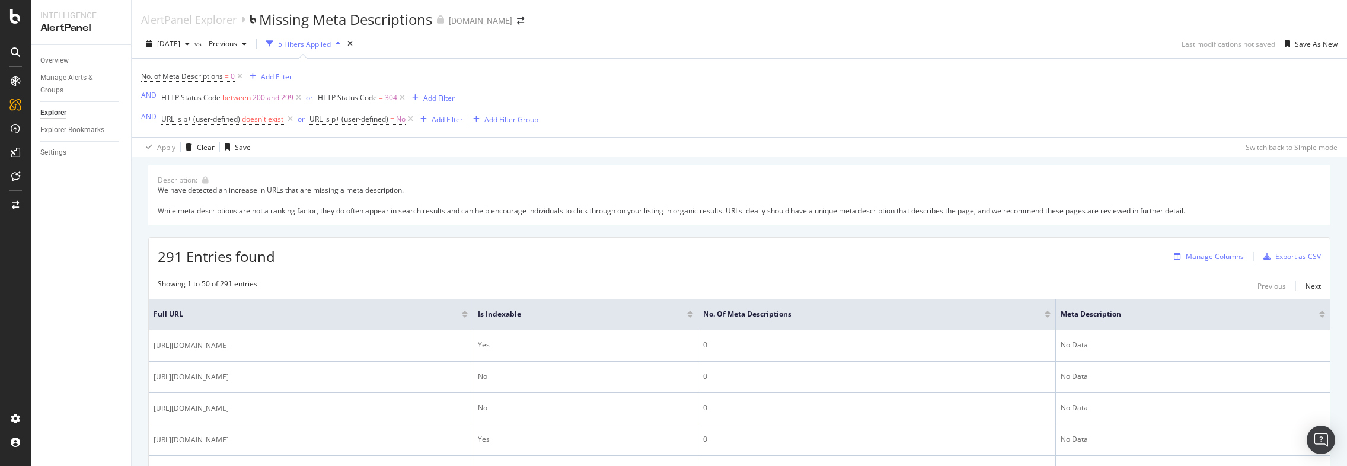
click at [1212, 253] on div "Manage Columns" at bounding box center [1215, 256] width 58 height 10
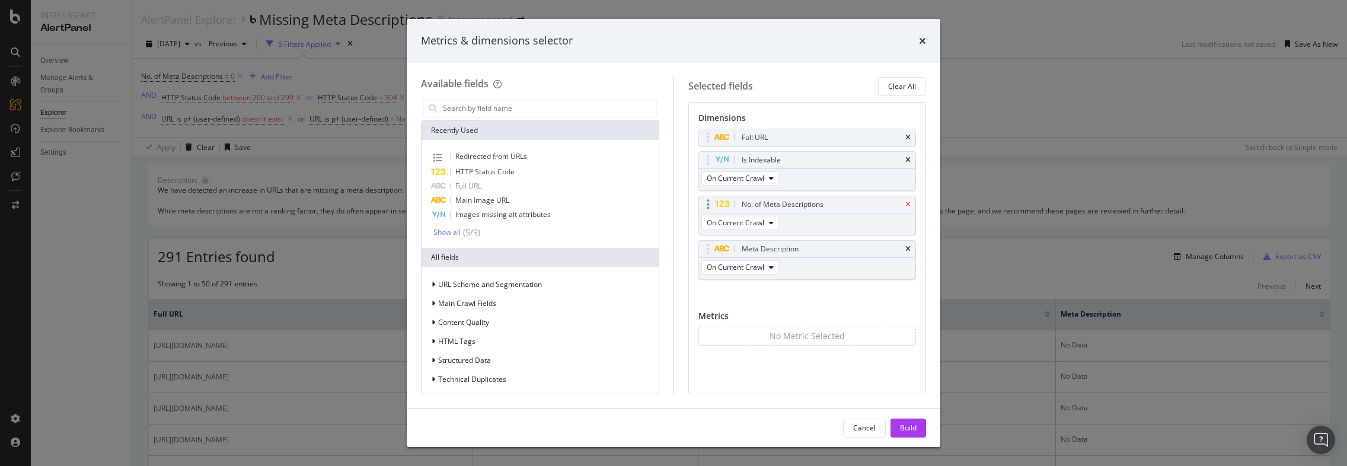
click at [908, 203] on icon "times" at bounding box center [907, 204] width 5 height 7
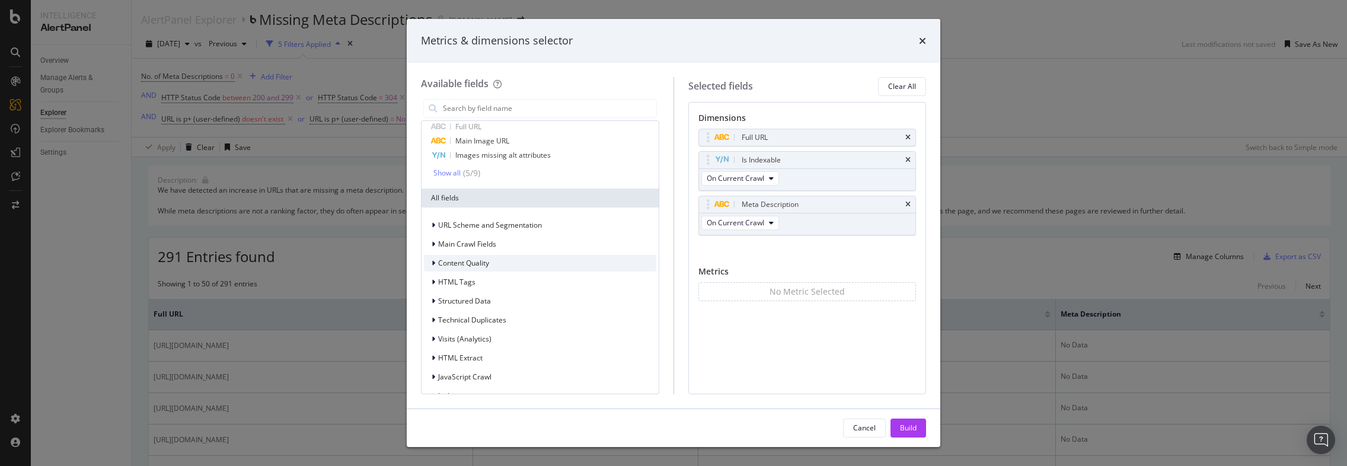
scroll to position [97, 0]
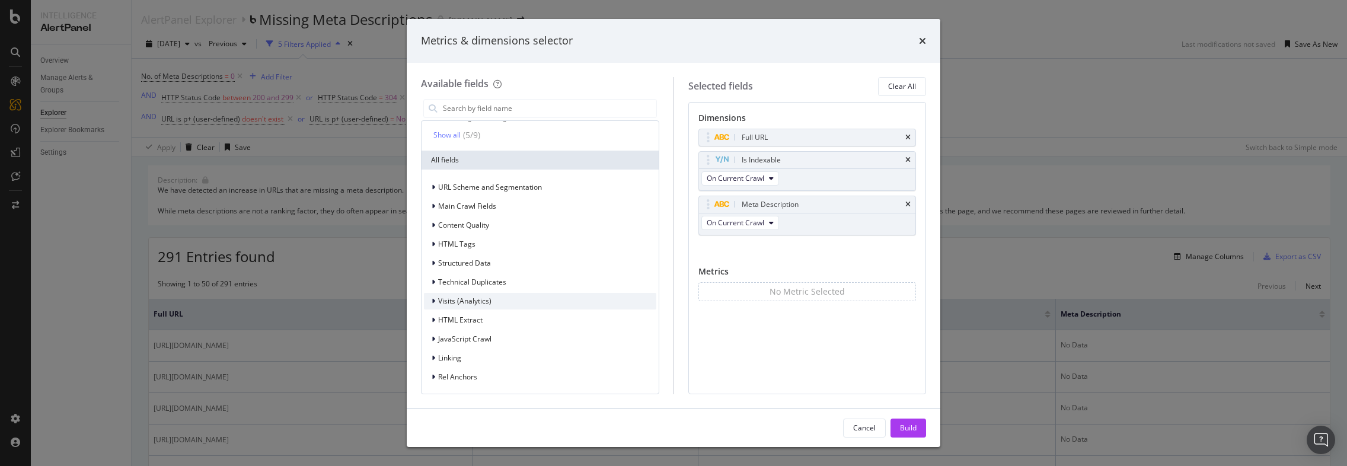
click at [432, 298] on icon "modal" at bounding box center [434, 301] width 4 height 7
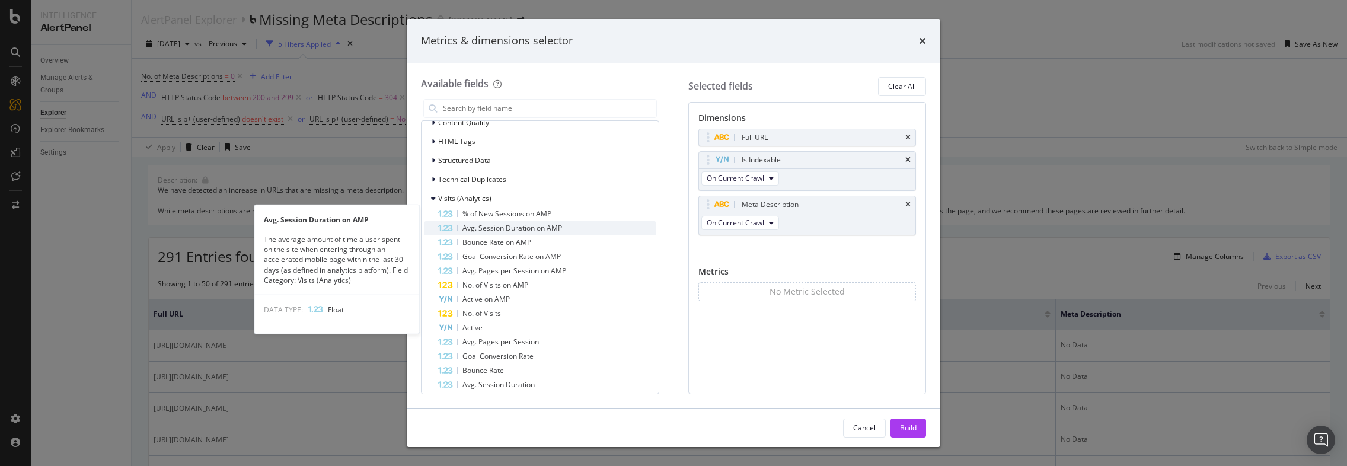
scroll to position [216, 0]
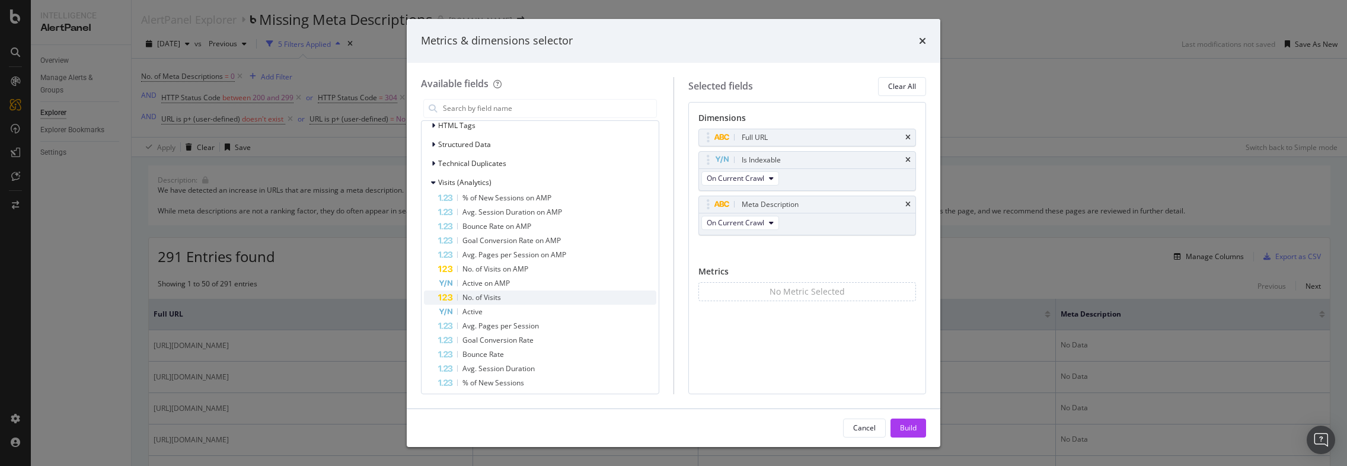
click at [472, 296] on span "No. of Visits" at bounding box center [481, 297] width 39 height 10
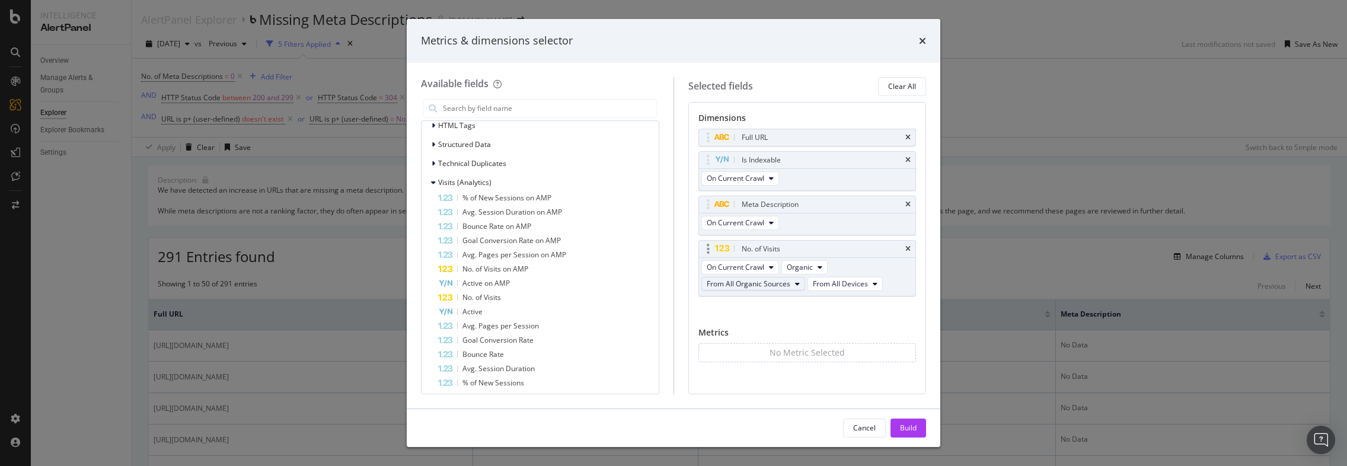
click at [796, 281] on icon "modal" at bounding box center [797, 283] width 5 height 7
click at [819, 264] on icon "modal" at bounding box center [820, 267] width 5 height 7
click at [912, 431] on div "Build" at bounding box center [908, 428] width 17 height 10
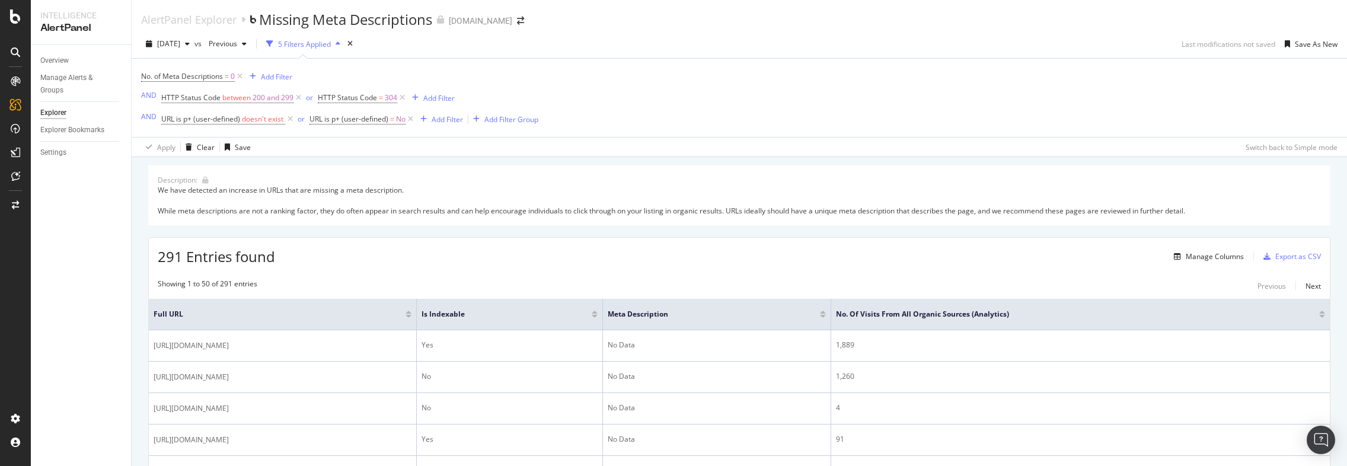
click at [1319, 313] on div at bounding box center [1322, 314] width 6 height 7
click at [1319, 315] on div at bounding box center [1322, 316] width 6 height 3
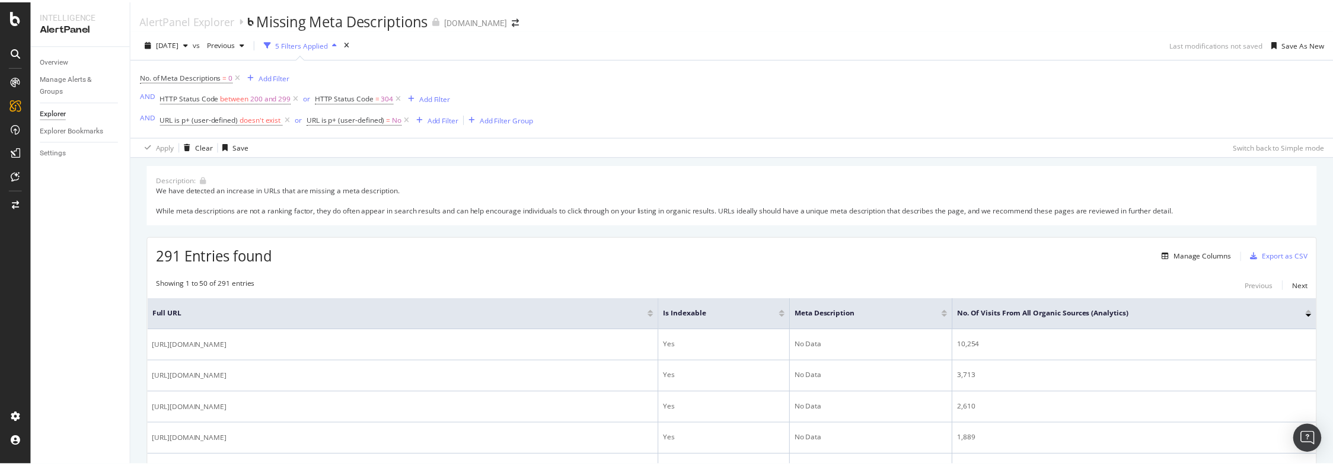
scroll to position [59, 0]
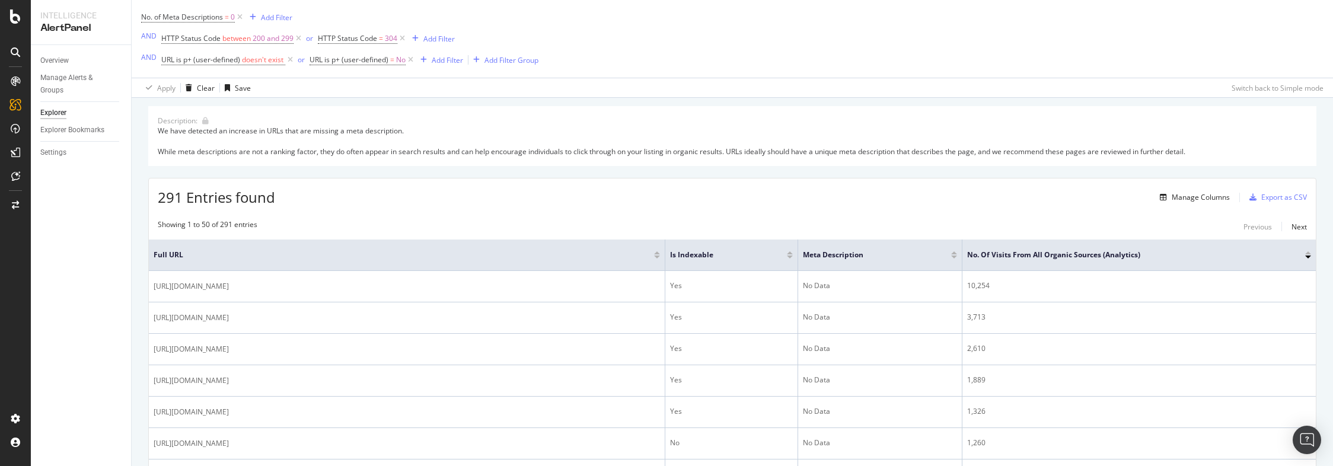
click at [664, 241] on tr "Full URL Is Indexable Meta Description No. of Visits from All Organic Sources (…" at bounding box center [732, 255] width 1167 height 31
click at [494, 241] on span at bounding box center [493, 255] width 7 height 31
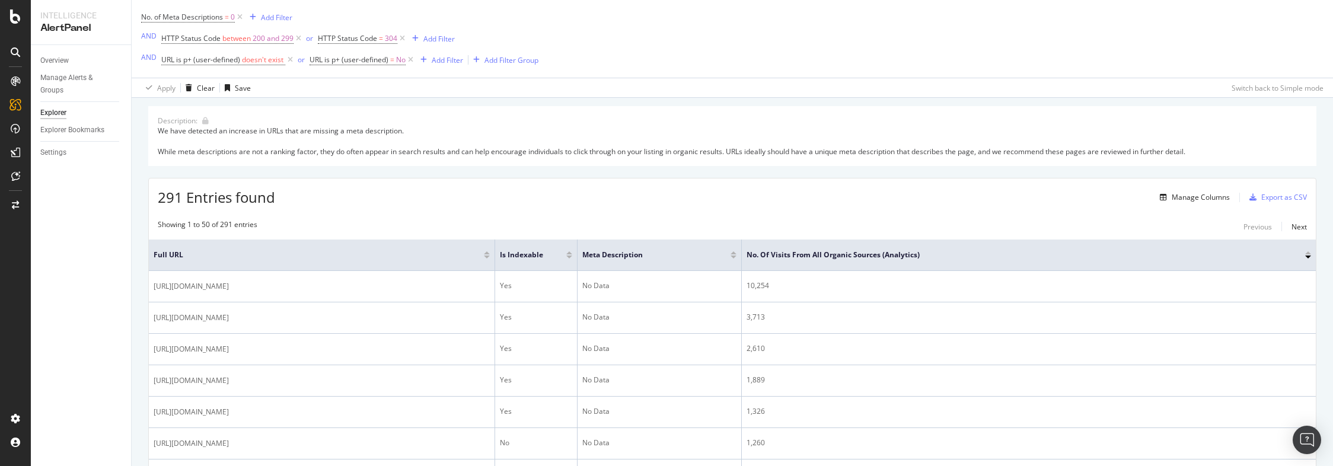
drag, startPoint x: 625, startPoint y: 245, endPoint x: 576, endPoint y: 244, distance: 49.2
click at [576, 244] on span at bounding box center [576, 255] width 7 height 31
drag, startPoint x: 740, startPoint y: 244, endPoint x: 655, endPoint y: 246, distance: 85.4
click at [655, 246] on th "Meta Description" at bounding box center [626, 255] width 98 height 31
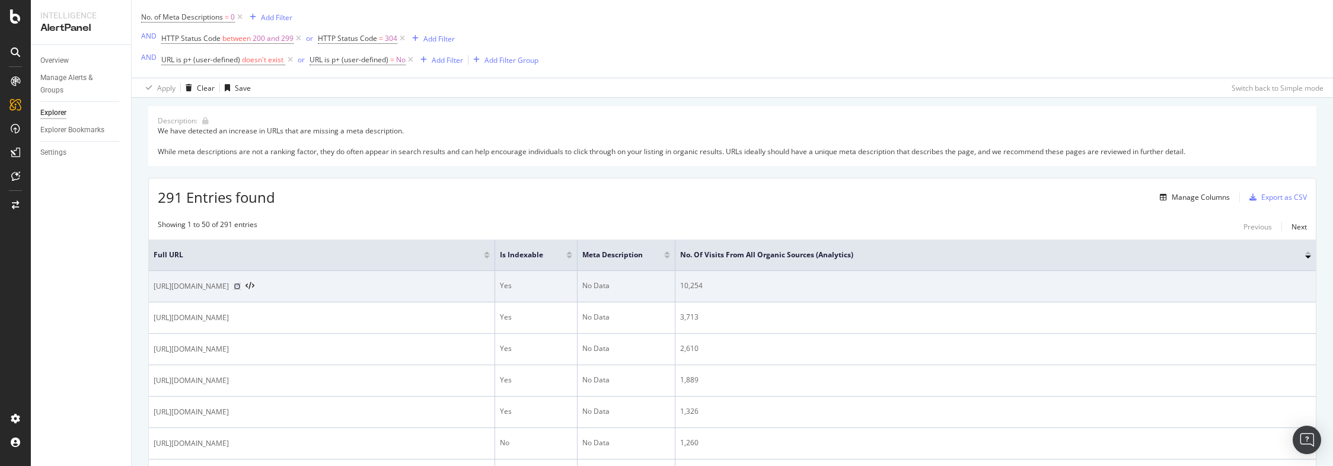
click at [241, 286] on icon at bounding box center [237, 286] width 7 height 7
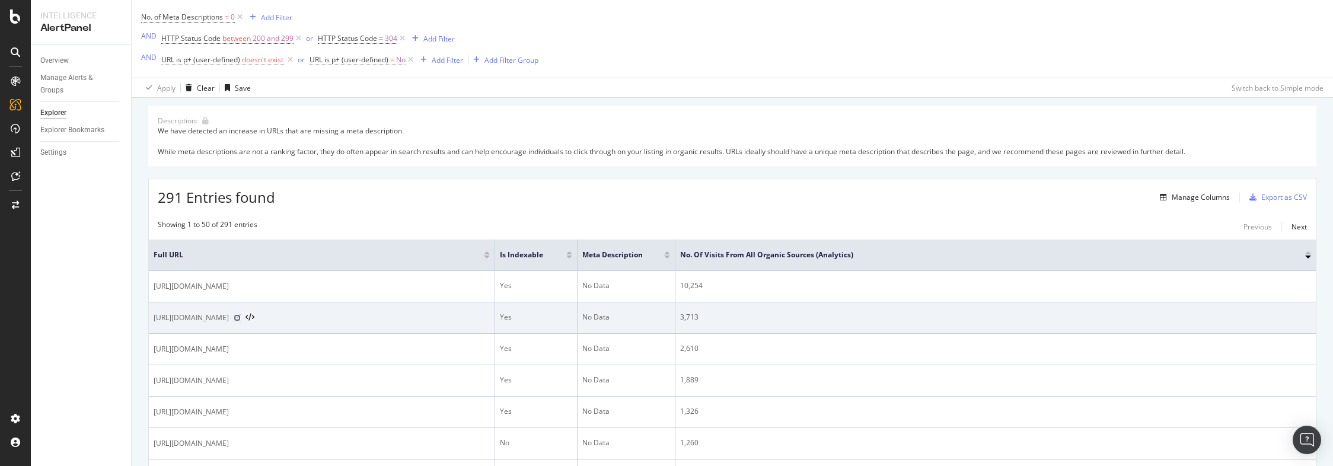
click at [241, 315] on icon at bounding box center [237, 317] width 7 height 7
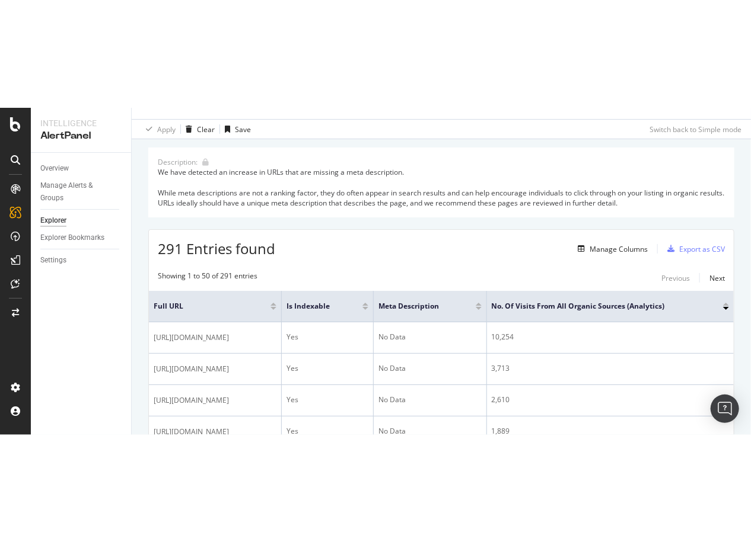
scroll to position [126, 0]
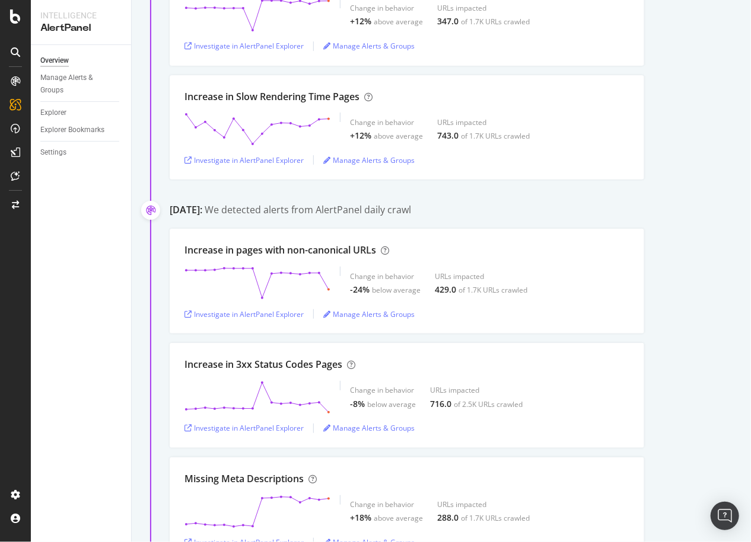
scroll to position [356, 0]
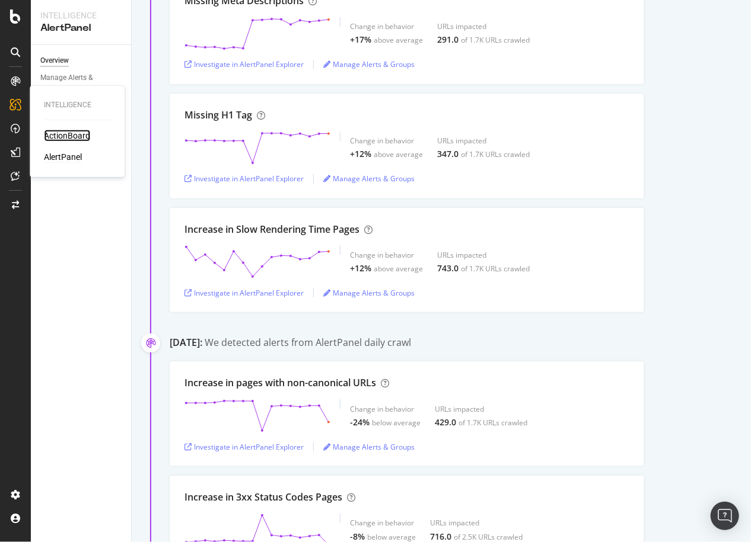
click at [70, 136] on div "ActionBoard" at bounding box center [67, 136] width 46 height 12
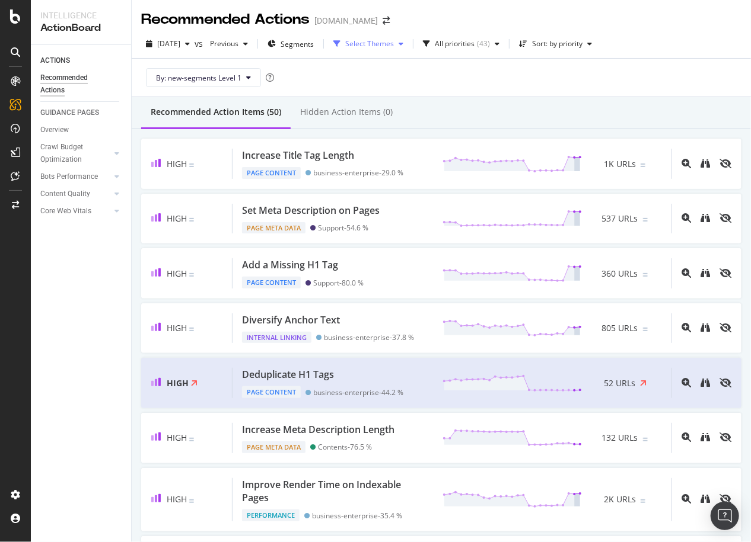
click at [408, 44] on div "button" at bounding box center [401, 43] width 14 height 7
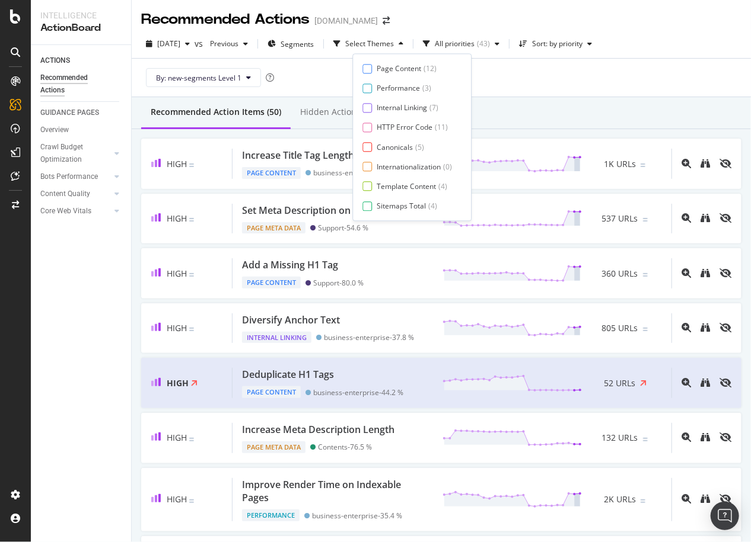
click at [534, 76] on div "By: new-segments Level 1" at bounding box center [441, 78] width 600 height 38
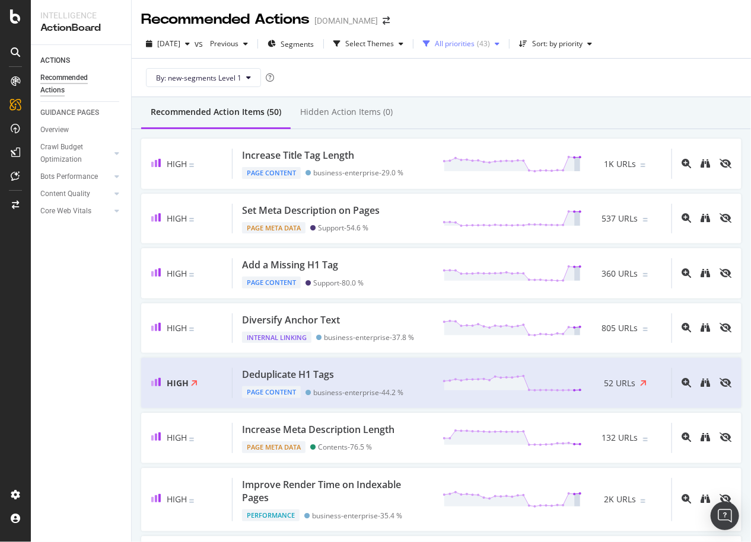
click at [474, 43] on div "All priorities" at bounding box center [455, 43] width 40 height 7
click at [562, 67] on div "By: new-segments Level 1" at bounding box center [441, 78] width 600 height 38
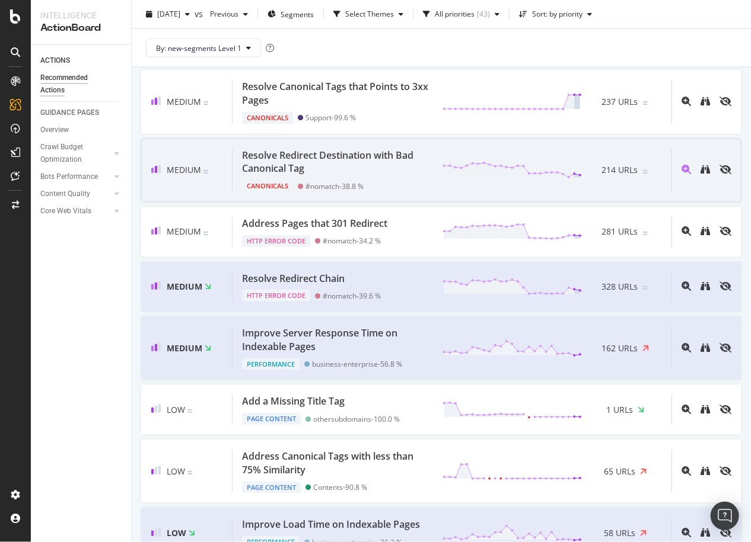
scroll to position [830, 0]
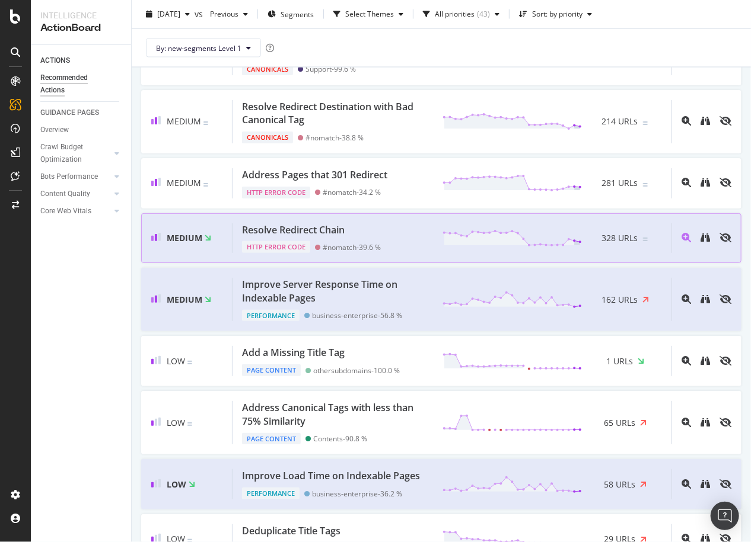
click at [296, 237] on div "Resolve Redirect Chain" at bounding box center [293, 231] width 103 height 14
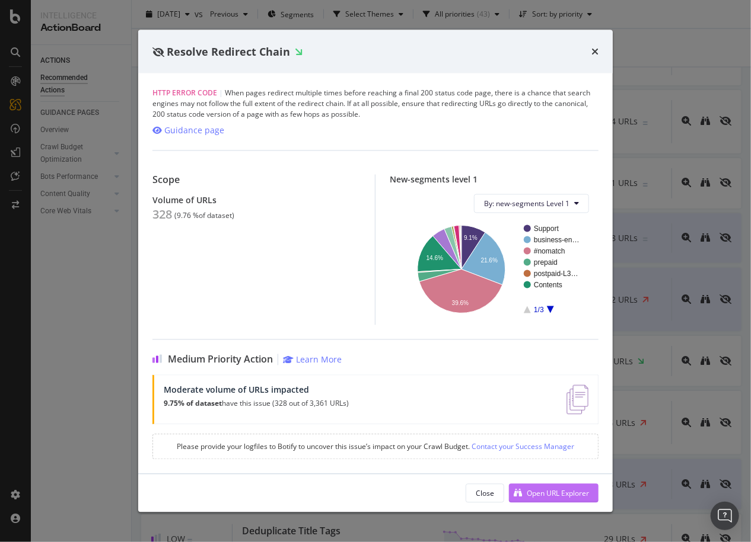
click at [555, 492] on div "Open URL Explorer" at bounding box center [557, 494] width 62 height 10
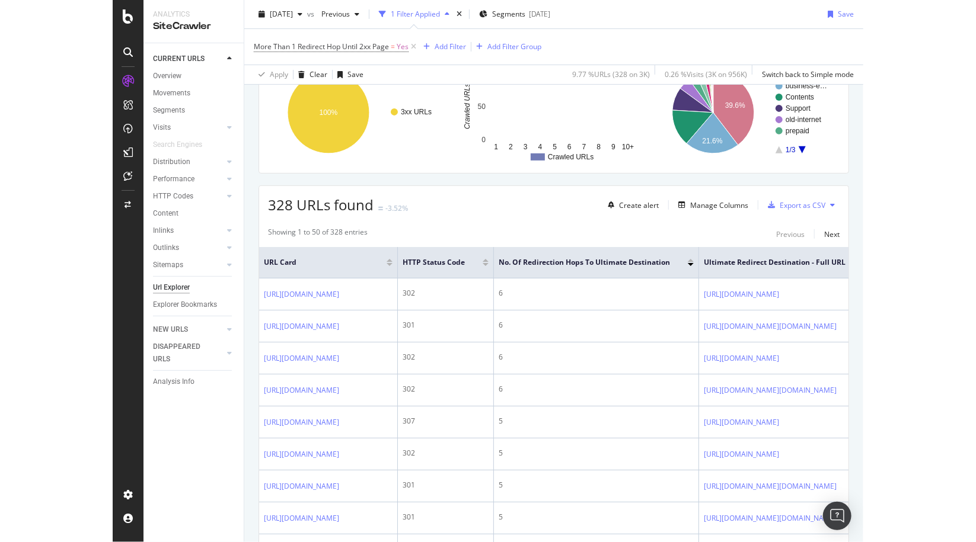
scroll to position [119, 0]
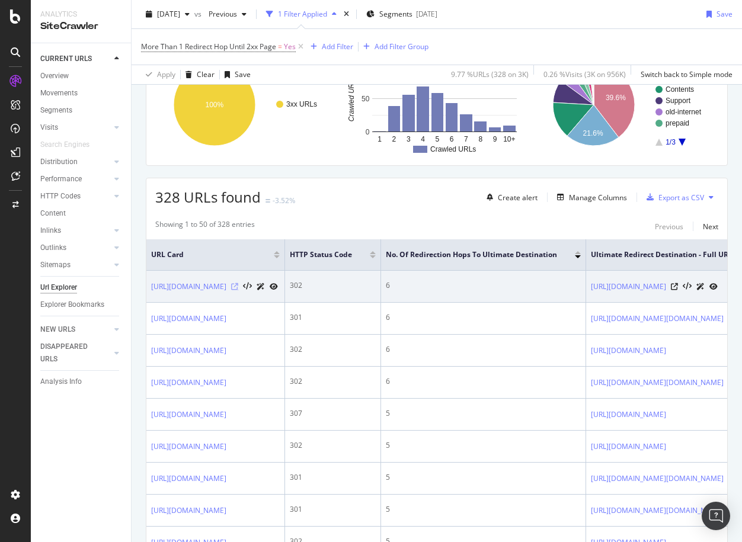
click at [238, 285] on icon at bounding box center [234, 286] width 7 height 7
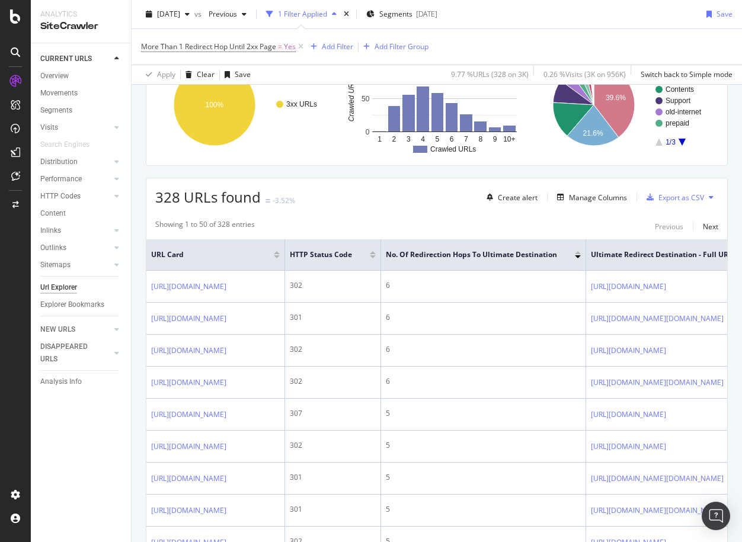
drag, startPoint x: 258, startPoint y: 284, endPoint x: 368, endPoint y: 220, distance: 126.5
click at [368, 220] on div "Showing 1 to 50 of 328 entries Previous Next" at bounding box center [436, 226] width 581 height 14
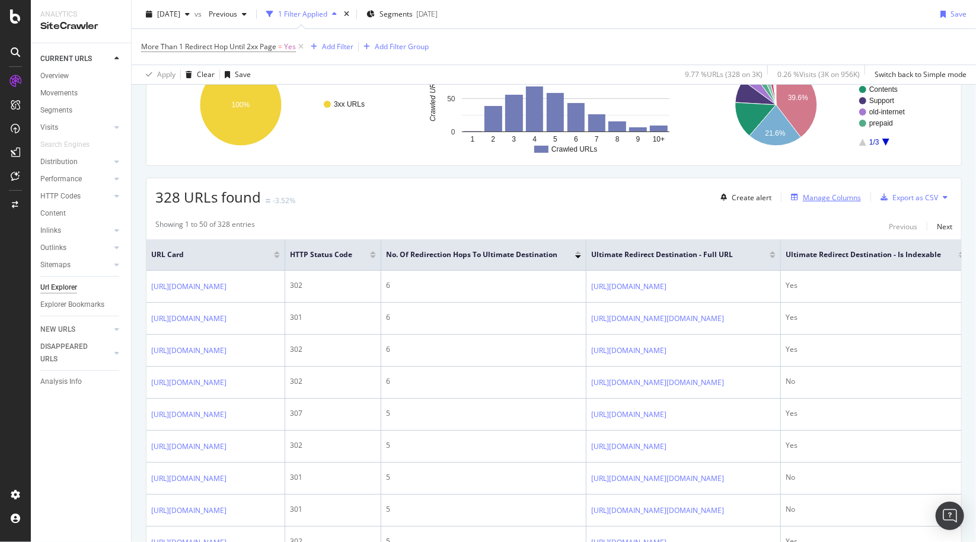
click at [750, 199] on div "Manage Columns" at bounding box center [832, 198] width 58 height 10
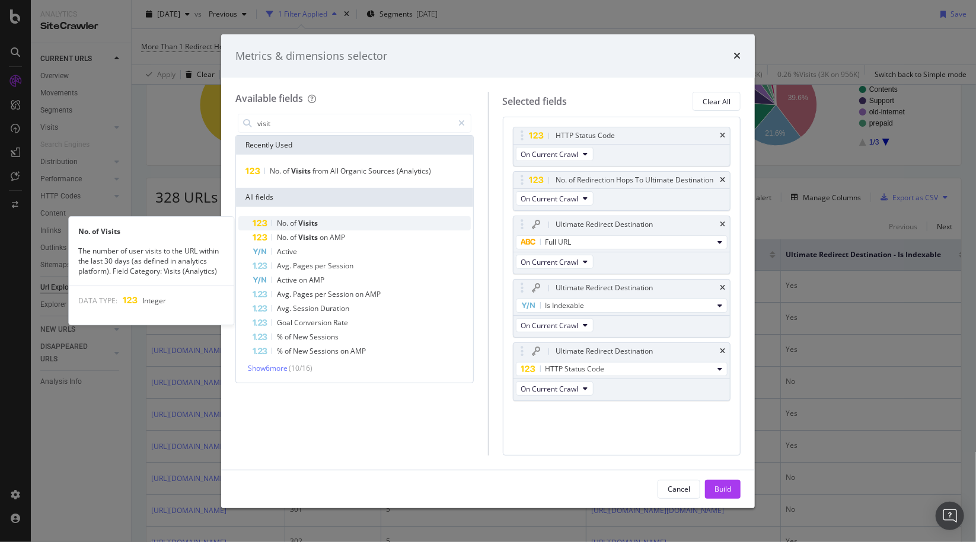
click at [303, 224] on span "Visits" at bounding box center [308, 223] width 20 height 10
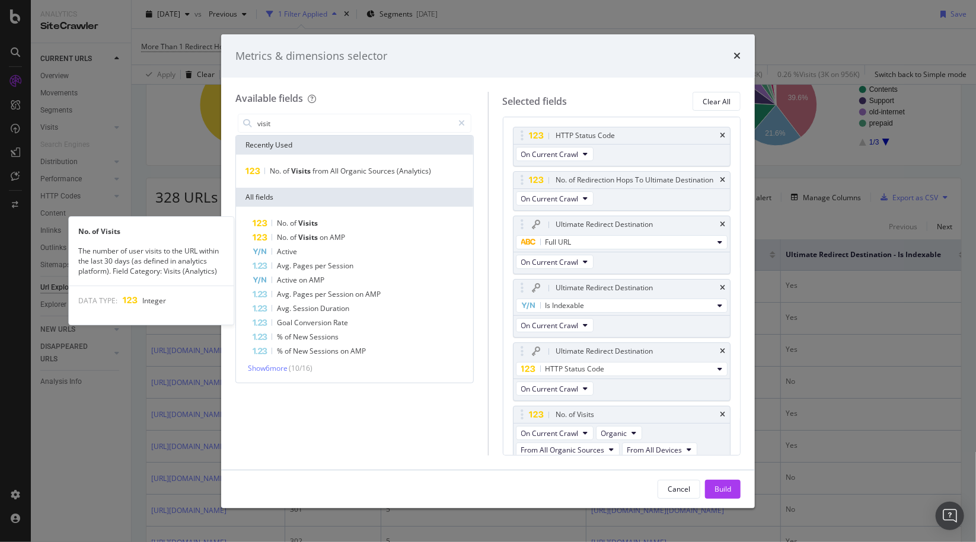
scroll to position [17, 0]
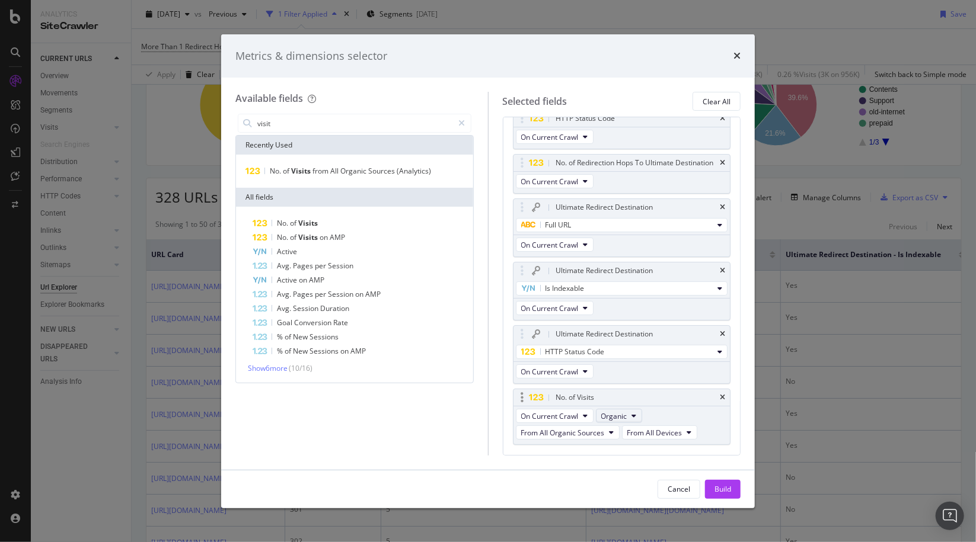
click at [634, 420] on icon "modal" at bounding box center [634, 416] width 5 height 7
click at [585, 420] on icon "modal" at bounding box center [585, 416] width 5 height 7
click at [611, 436] on icon "modal" at bounding box center [611, 432] width 5 height 7
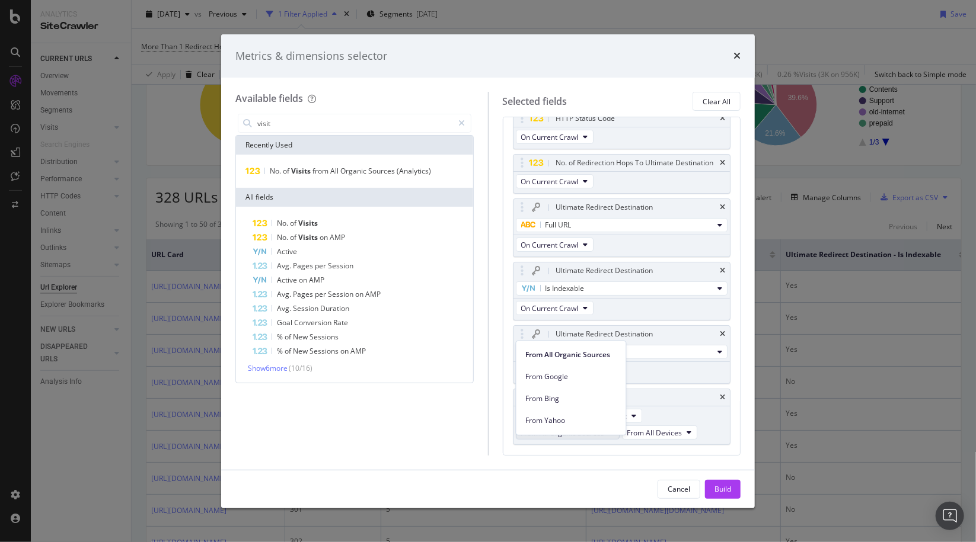
click at [611, 436] on icon "modal" at bounding box center [611, 432] width 5 height 7
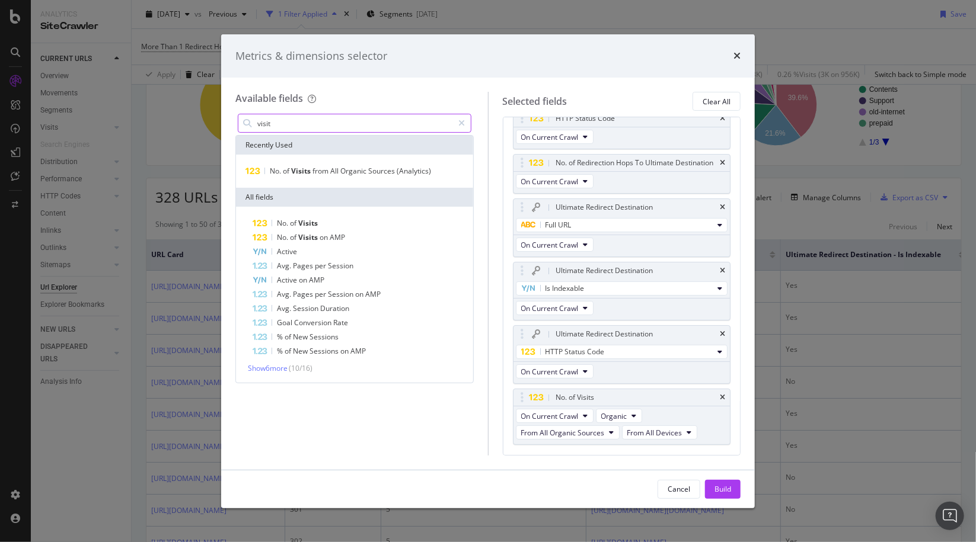
click at [318, 125] on input "visit" at bounding box center [354, 123] width 197 height 18
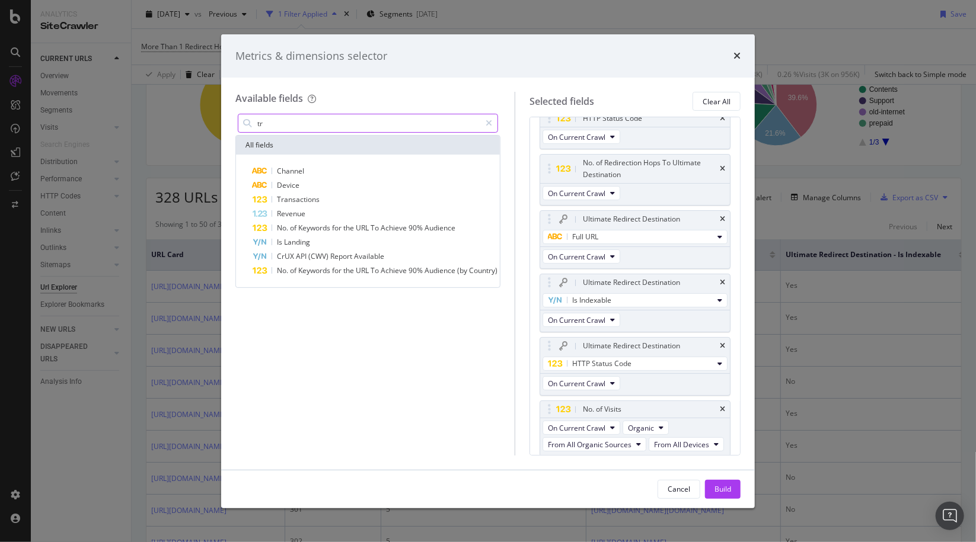
type input "t"
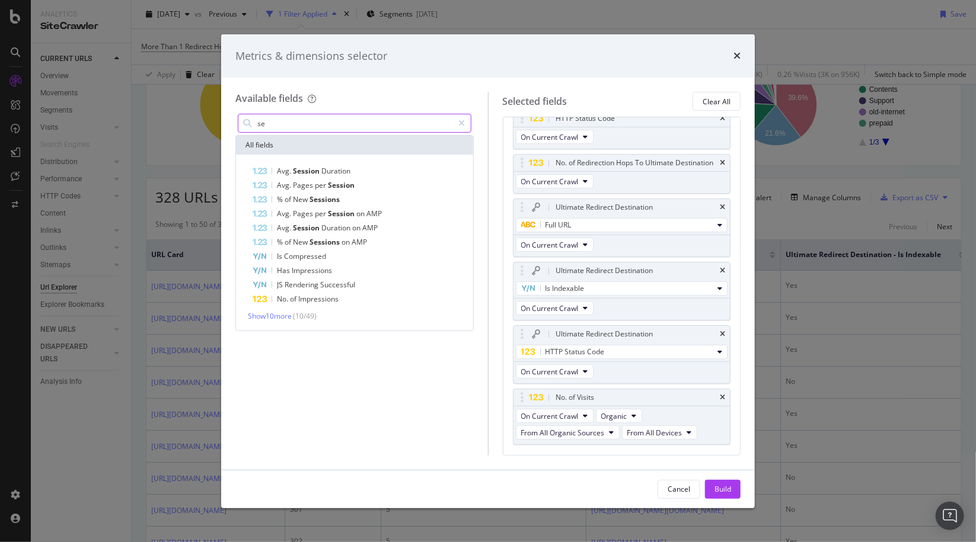
type input "s"
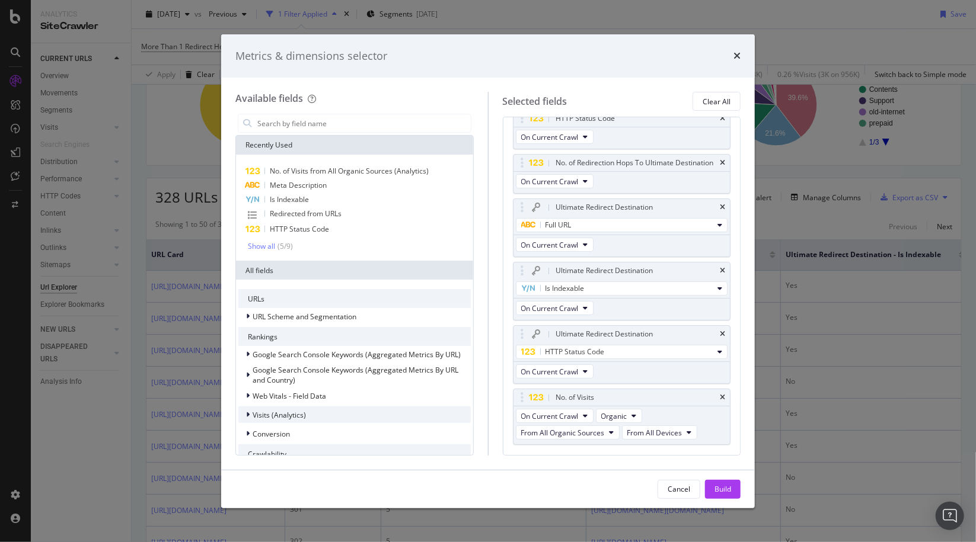
click at [246, 415] on icon "modal" at bounding box center [248, 414] width 4 height 7
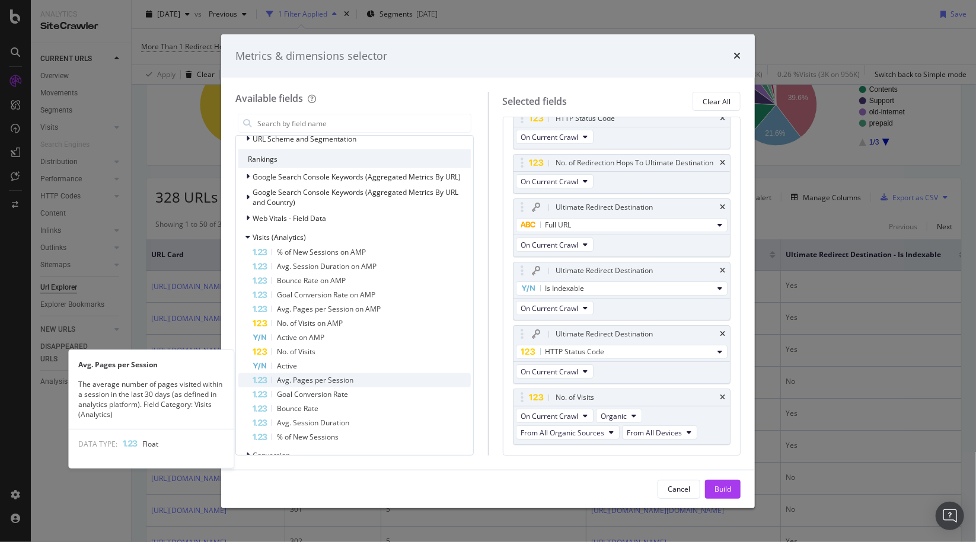
scroll to position [237, 0]
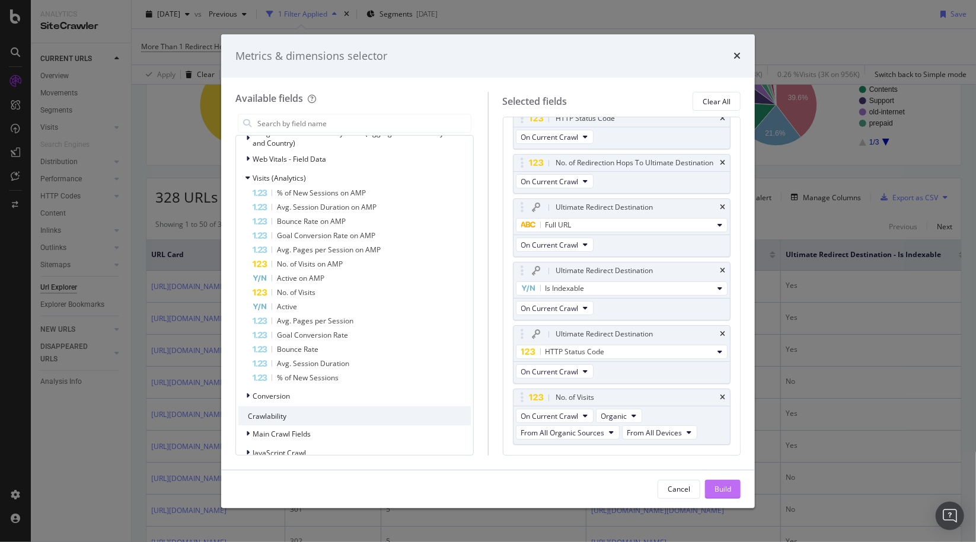
click at [723, 490] on div "Build" at bounding box center [722, 489] width 17 height 10
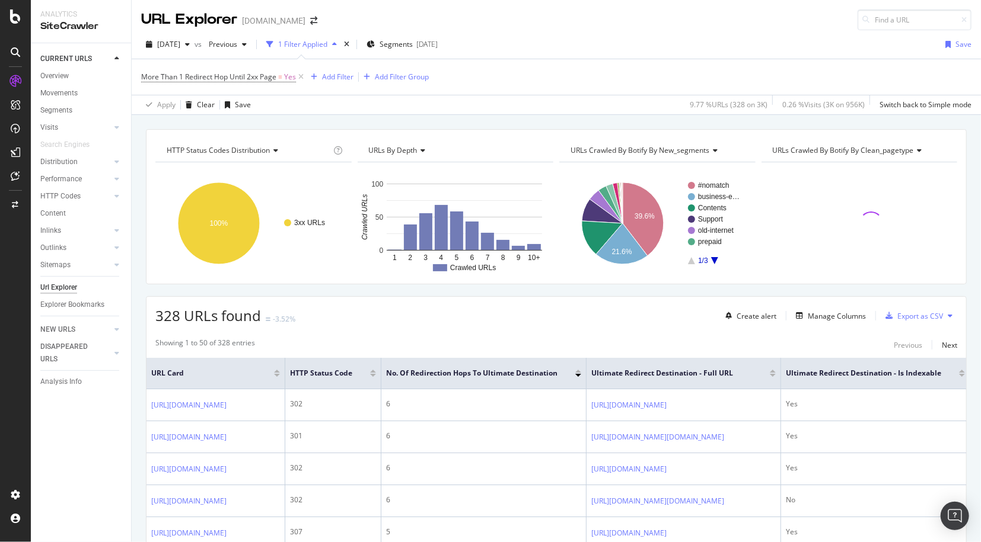
click at [381, 362] on th "HTTP Status Code" at bounding box center [333, 373] width 96 height 31
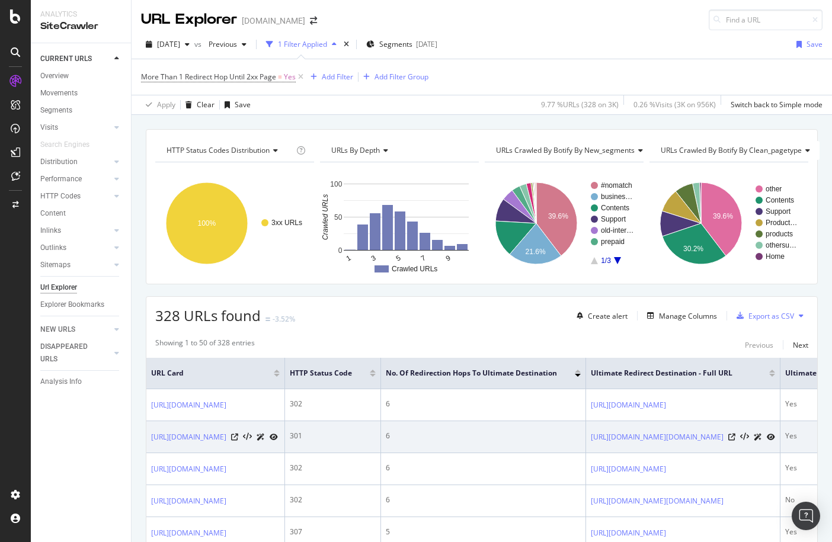
click at [538, 454] on td "6" at bounding box center [483, 438] width 205 height 32
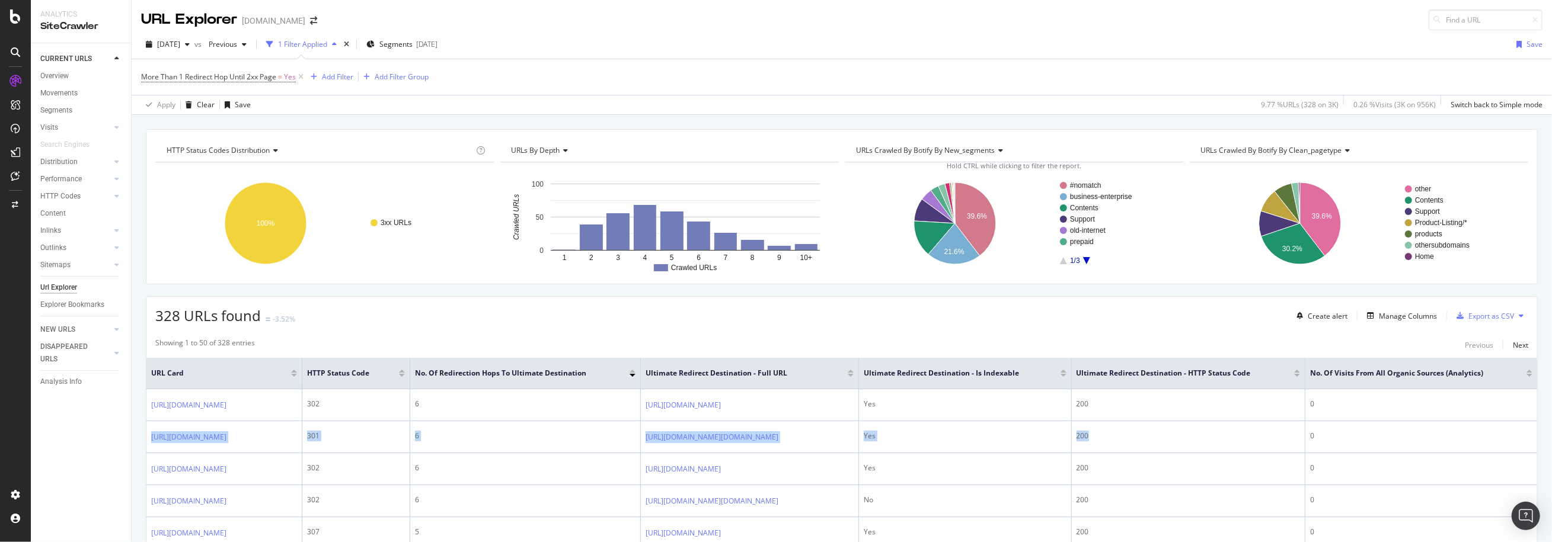
scroll to position [0, 114]
drag, startPoint x: 1266, startPoint y: 433, endPoint x: 1528, endPoint y: 406, distance: 263.5
click at [750, 372] on div at bounding box center [1530, 371] width 6 height 3
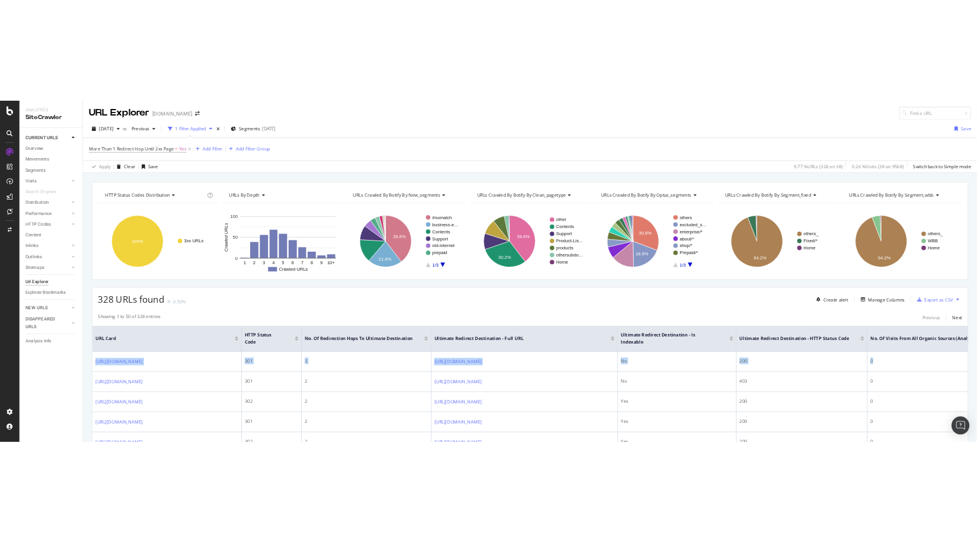
scroll to position [0, 55]
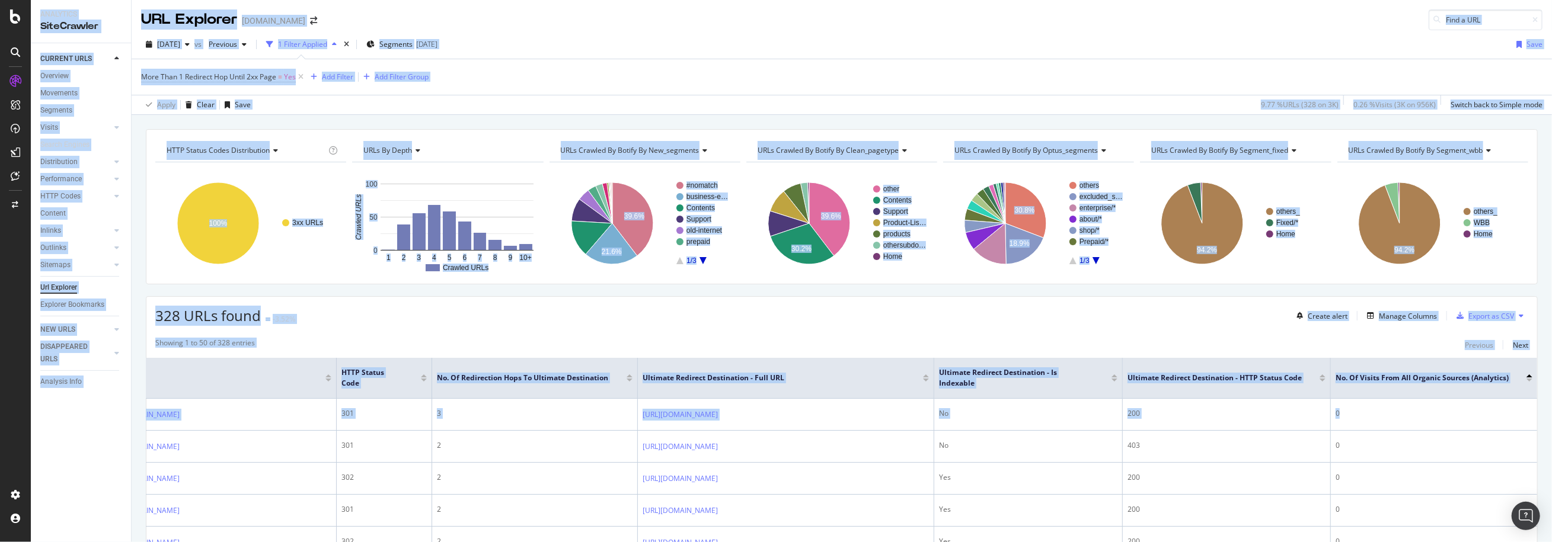
drag, startPoint x: 1390, startPoint y: 412, endPoint x: 1569, endPoint y: 390, distance: 181.0
click at [750, 390] on html "Analytics SiteCrawler CURRENT URLS Overview Movements Segments Visits Analysis …" at bounding box center [776, 271] width 1552 height 542
click at [750, 376] on div at bounding box center [1530, 378] width 6 height 7
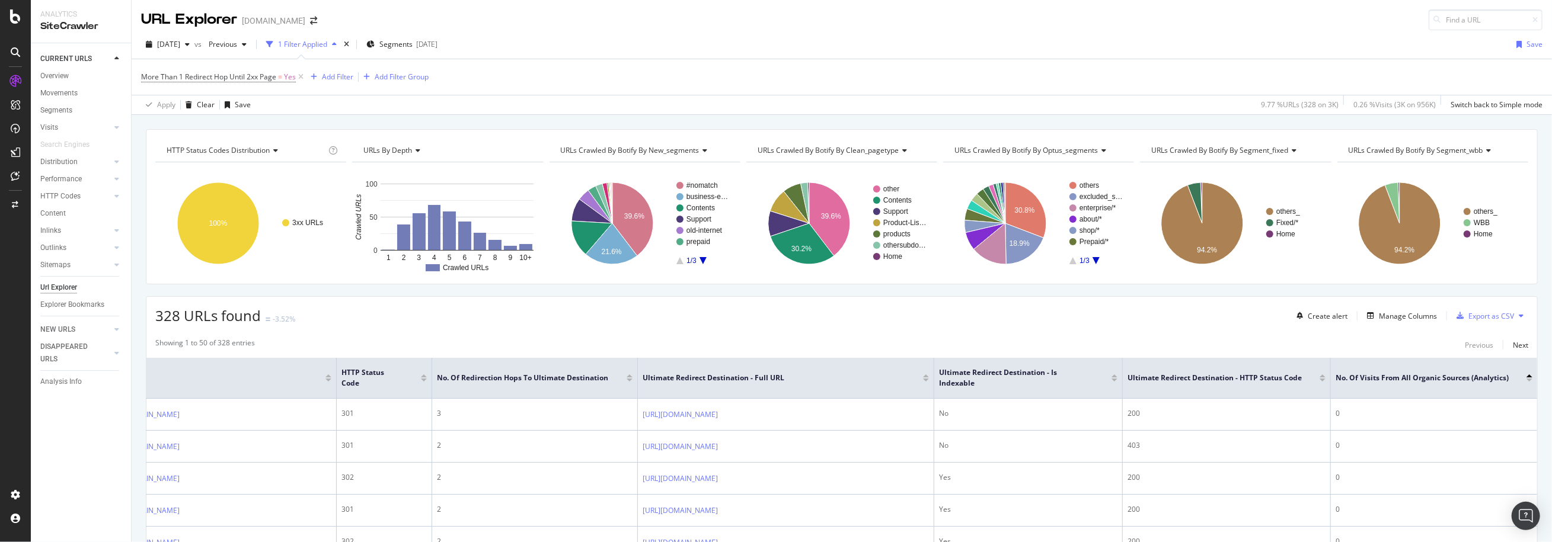
click at [750, 379] on div at bounding box center [1530, 380] width 6 height 3
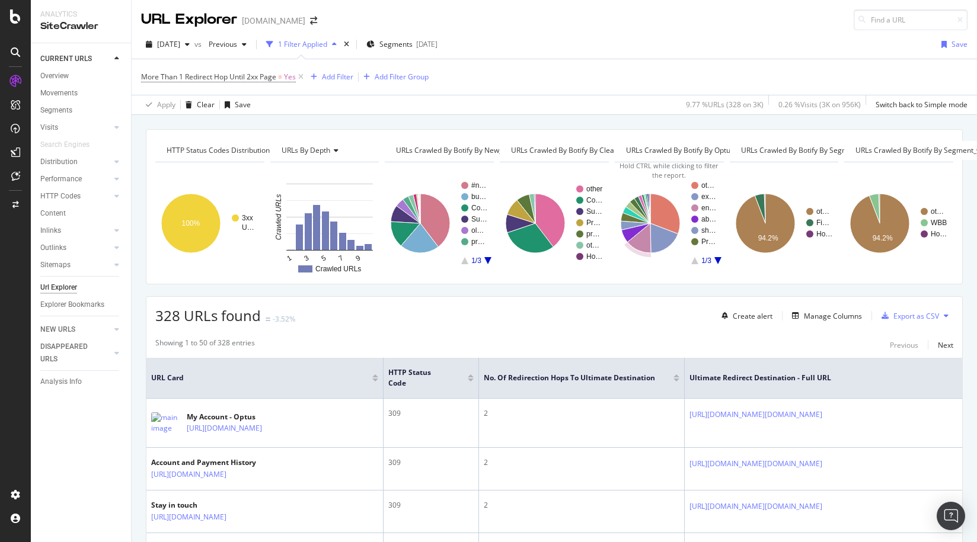
click at [678, 377] on div at bounding box center [676, 378] width 6 height 7
click at [676, 380] on div at bounding box center [676, 380] width 6 height 3
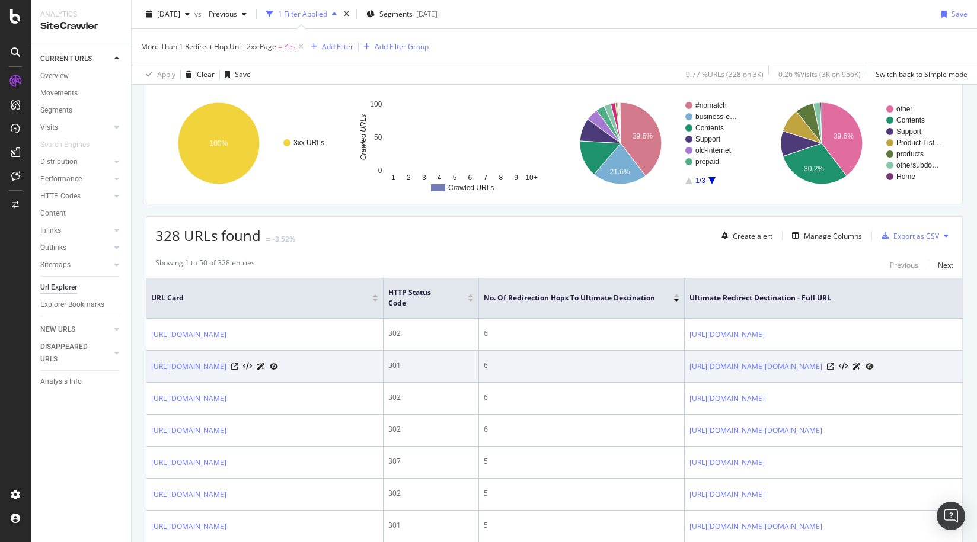
scroll to position [119, 0]
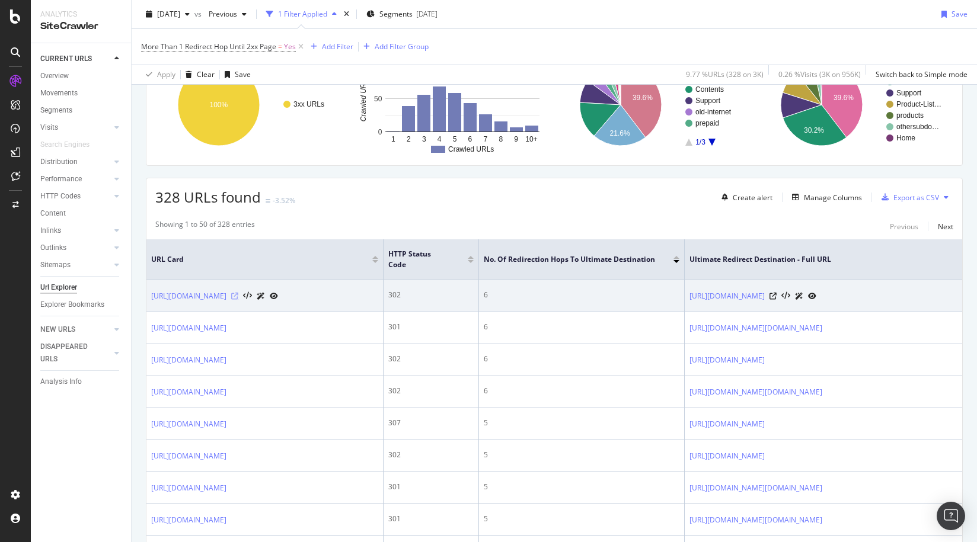
click at [238, 295] on icon at bounding box center [234, 296] width 7 height 7
drag, startPoint x: 243, startPoint y: 296, endPoint x: 254, endPoint y: 293, distance: 11.2
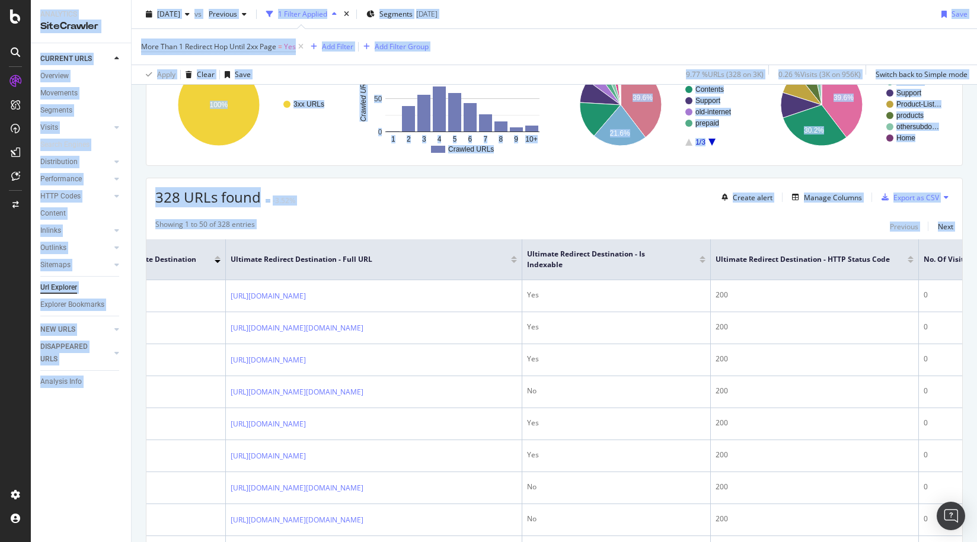
scroll to position [0, 630]
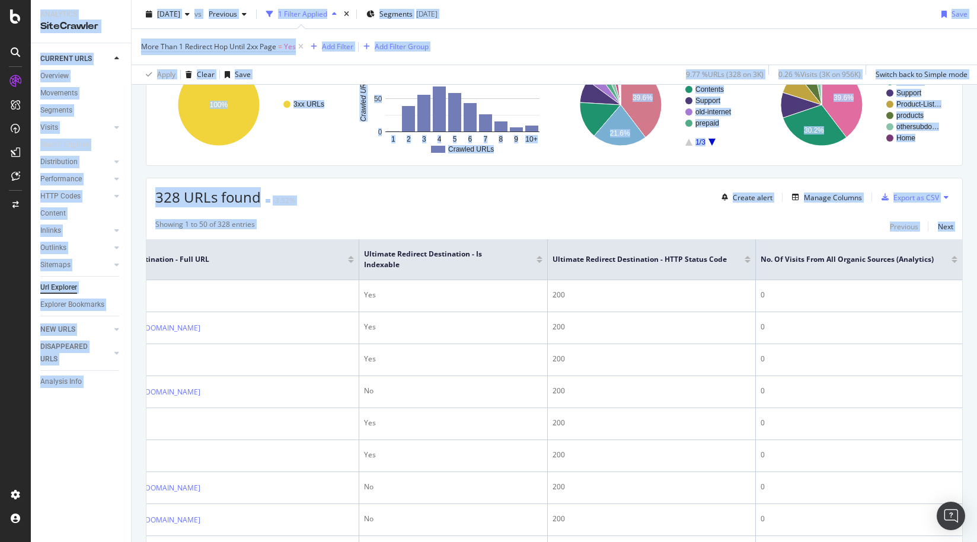
drag, startPoint x: 522, startPoint y: 260, endPoint x: 1071, endPoint y: 285, distance: 550.1
click at [750, 285] on html "Analytics SiteCrawler CURRENT URLS Overview Movements Segments Visits Analysis …" at bounding box center [488, 271] width 977 height 542
click at [608, 223] on div "Showing 1 to 50 of 328 entries Previous Next" at bounding box center [554, 226] width 816 height 14
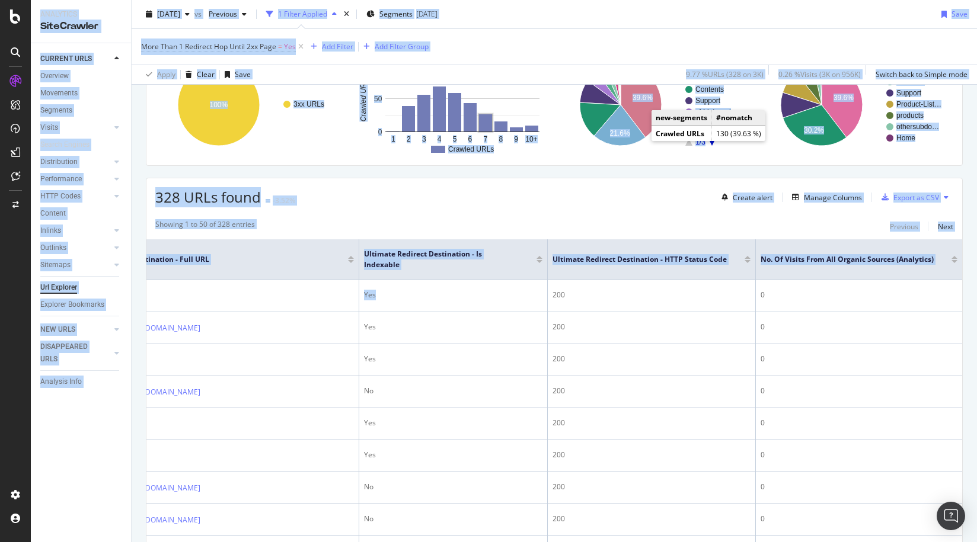
drag, startPoint x: 471, startPoint y: 295, endPoint x: 993, endPoint y: 283, distance: 521.9
click at [750, 283] on html "Analytics SiteCrawler CURRENT URLS Overview Movements Segments Visits Analysis …" at bounding box center [488, 271] width 977 height 542
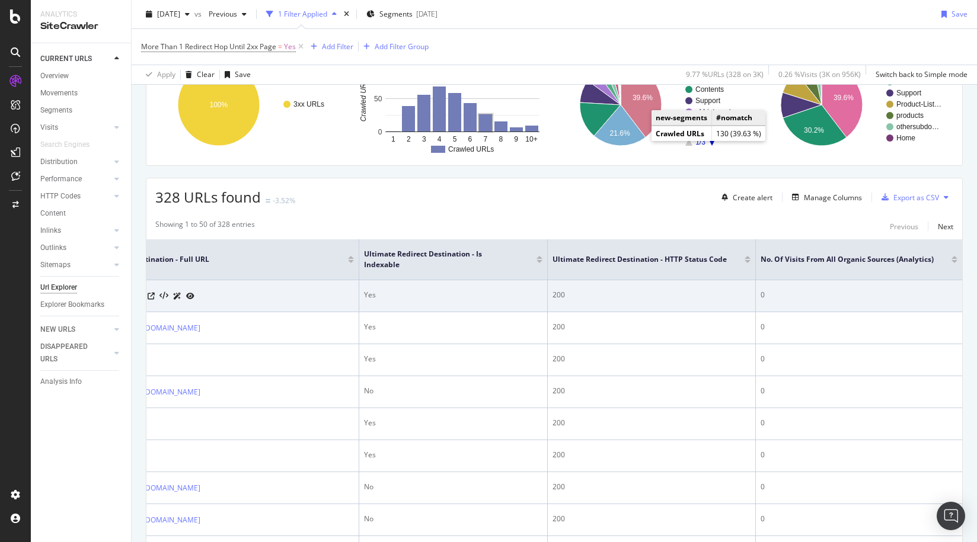
click at [750, 299] on div "0" at bounding box center [859, 295] width 197 height 11
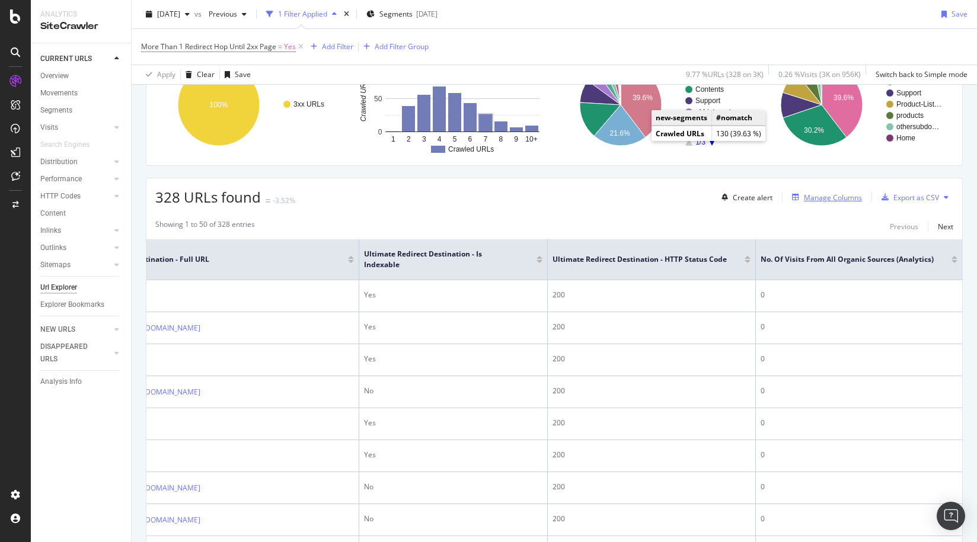
click at [750, 197] on div "Manage Columns" at bounding box center [833, 198] width 58 height 10
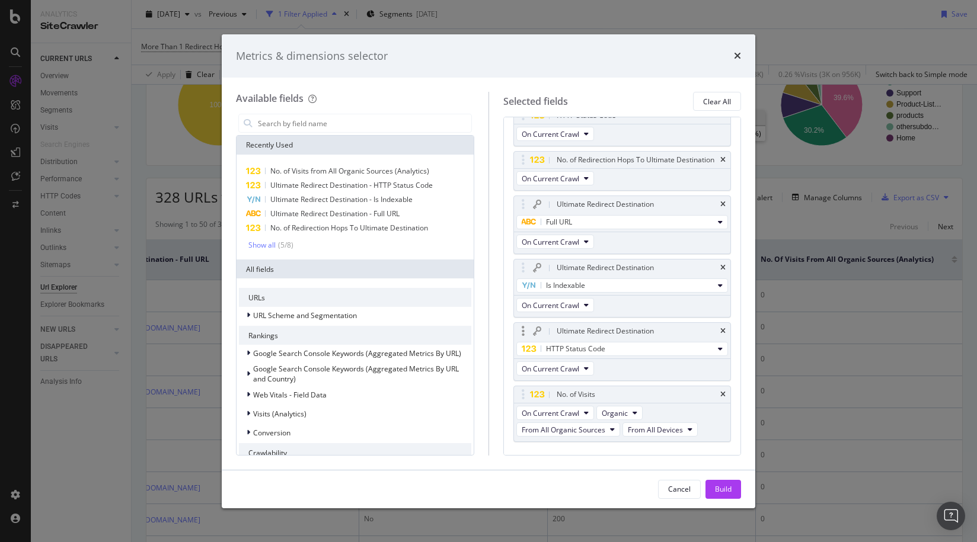
scroll to position [0, 0]
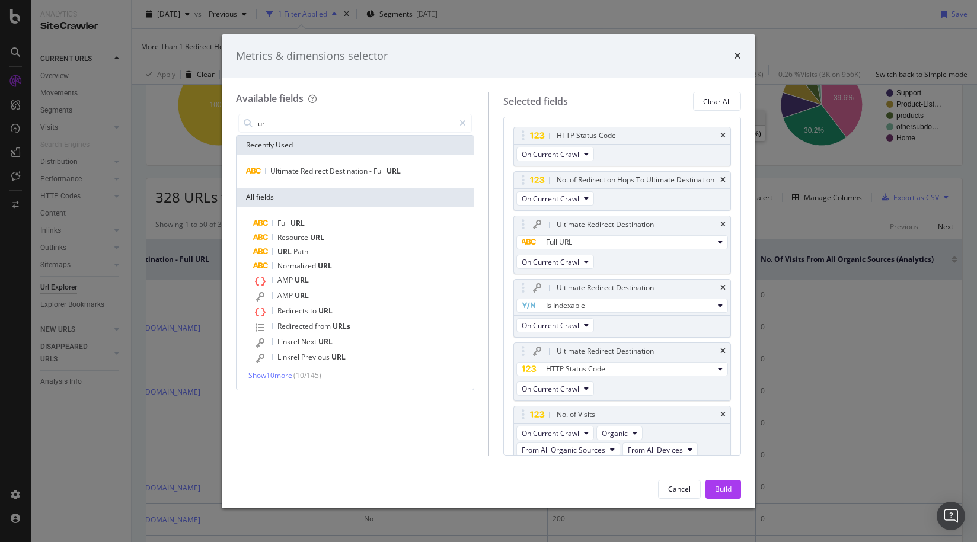
type input "url"
click at [279, 378] on span "Show 10 more" at bounding box center [270, 376] width 44 height 10
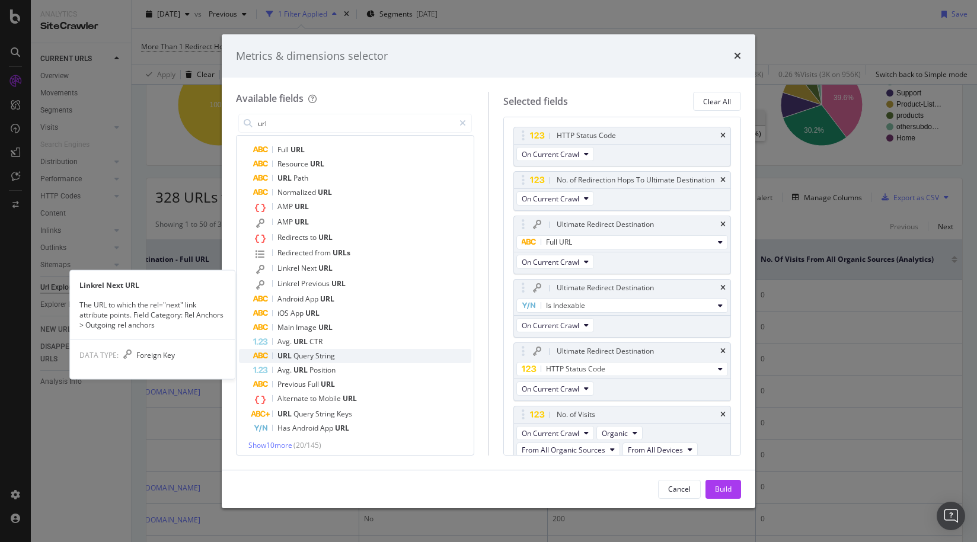
scroll to position [78, 0]
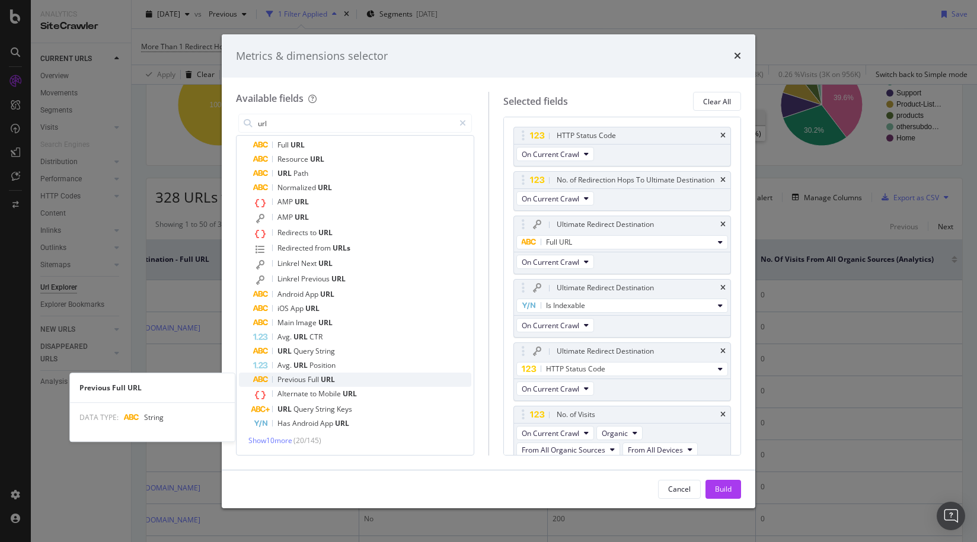
click at [298, 379] on span "Previous" at bounding box center [292, 380] width 30 height 10
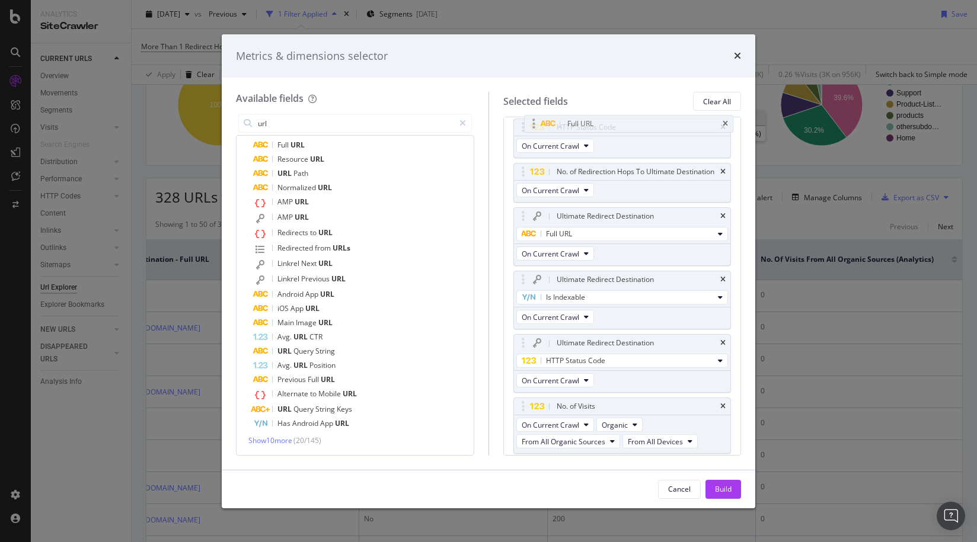
scroll to position [0, 0]
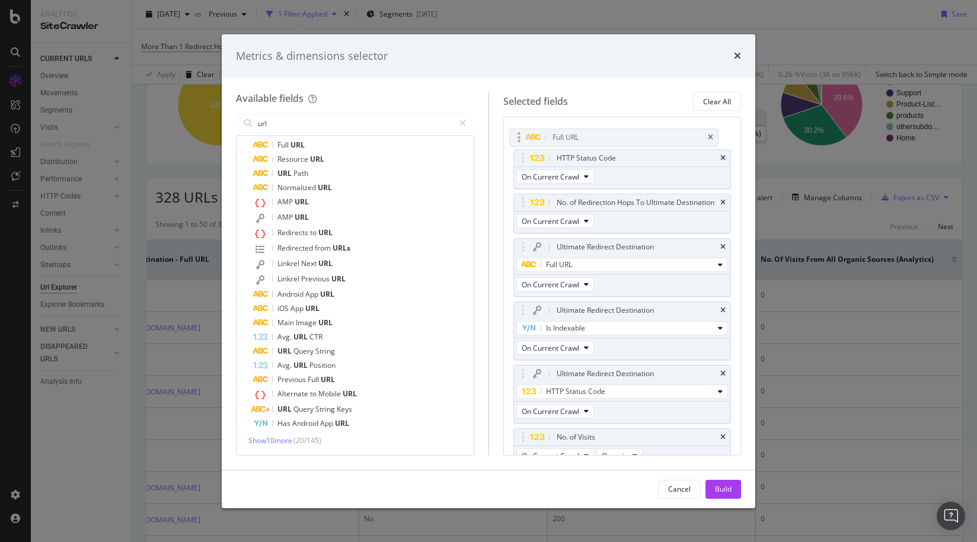
drag, startPoint x: 604, startPoint y: 405, endPoint x: 600, endPoint y: 136, distance: 269.2
click at [600, 136] on body "Analytics SiteCrawler CURRENT URLS Overview Movements Segments Visits Analysis …" at bounding box center [488, 271] width 977 height 542
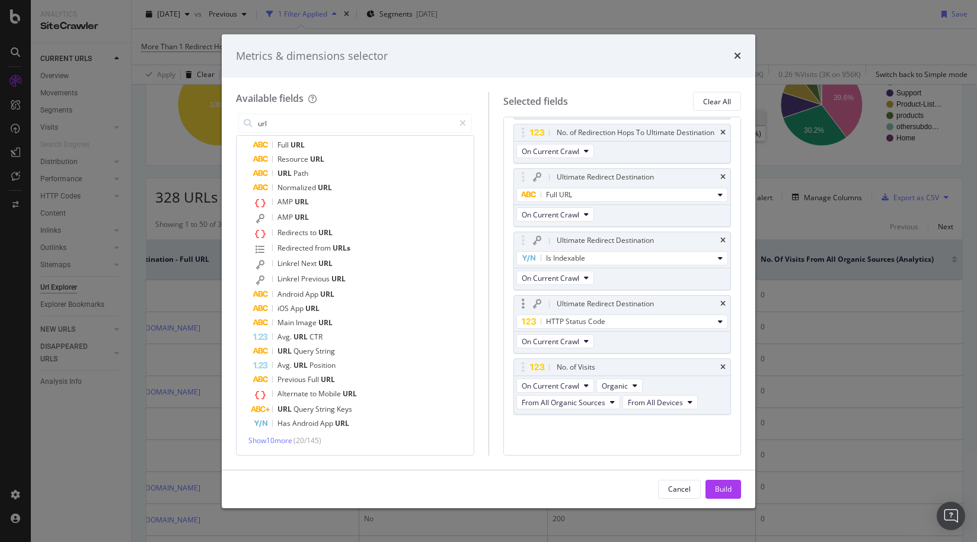
scroll to position [79, 0]
click at [726, 488] on div "Build" at bounding box center [723, 489] width 17 height 10
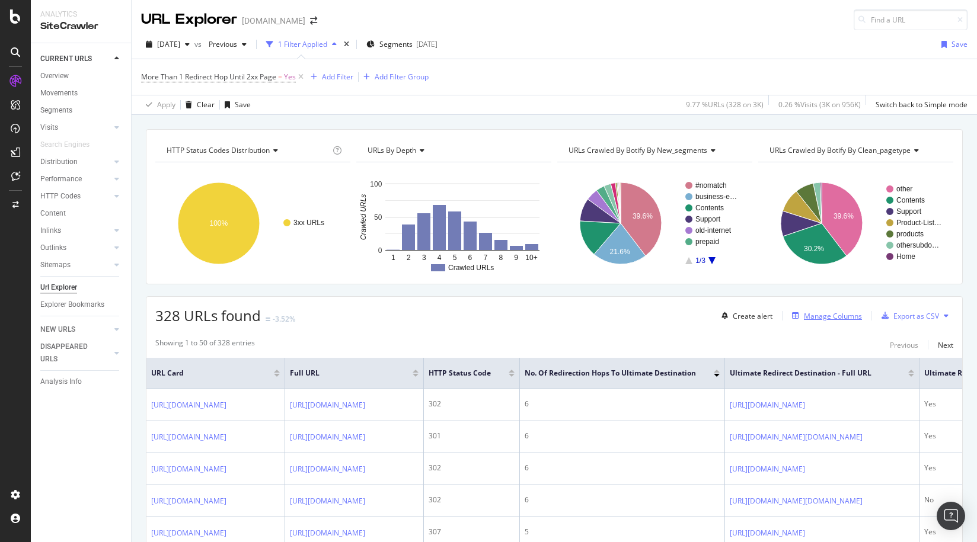
click at [750, 315] on div "Manage Columns" at bounding box center [833, 316] width 58 height 10
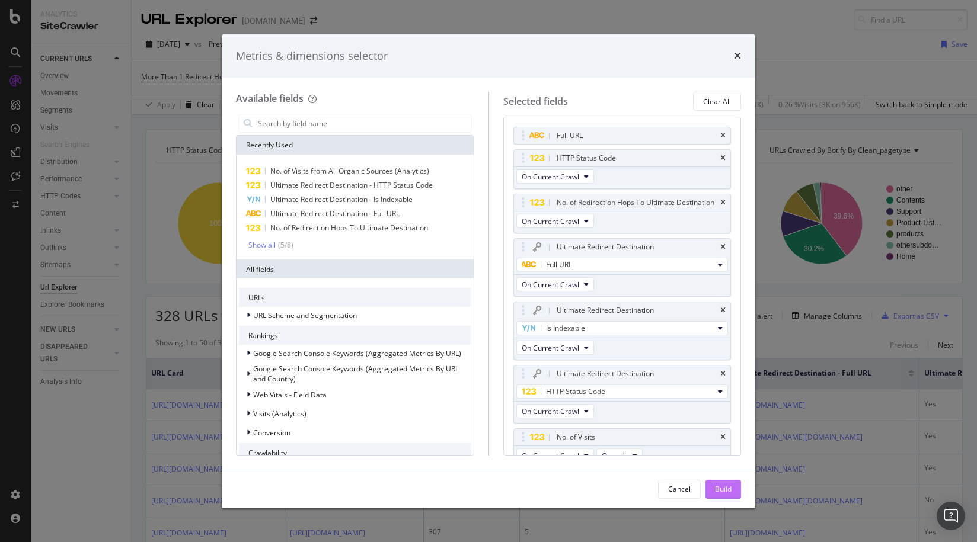
click at [726, 490] on div "Build" at bounding box center [723, 489] width 17 height 10
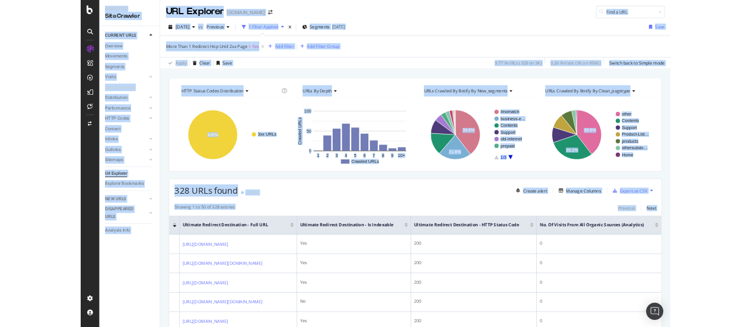
scroll to position [0, 985]
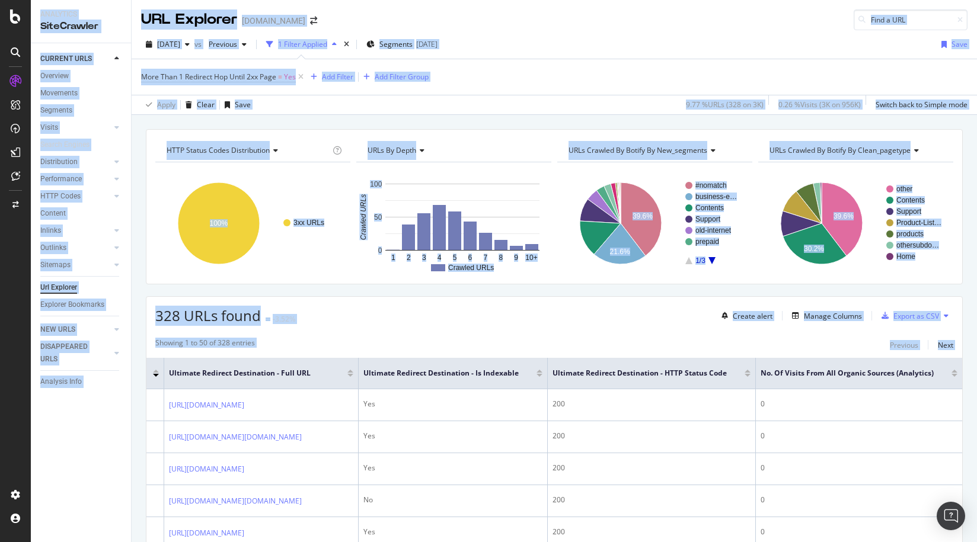
click at [750, 348] on div "Showing 1 to 50 of 328 entries Previous Next" at bounding box center [554, 345] width 816 height 14
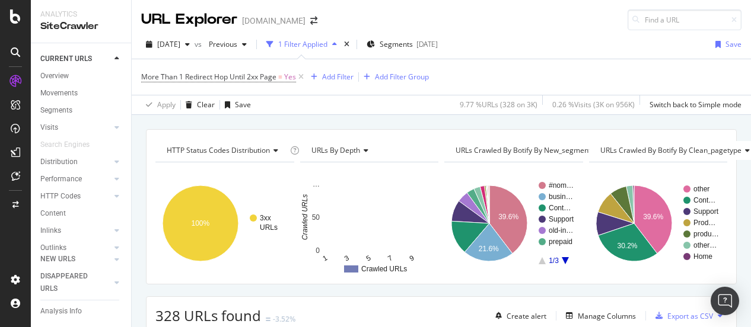
scroll to position [0, 985]
